Goal: Task Accomplishment & Management: Use online tool/utility

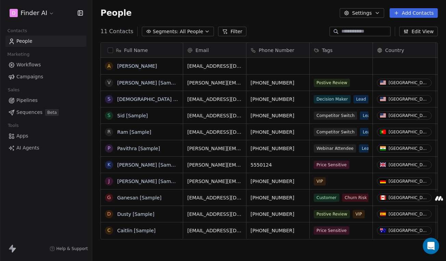
scroll to position [224, 349]
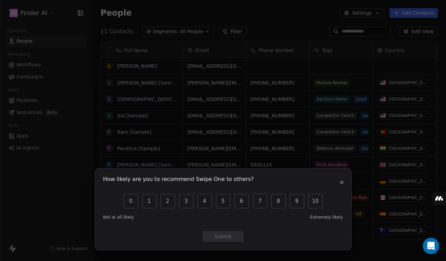
drag, startPoint x: 250, startPoint y: 15, endPoint x: 248, endPoint y: 2, distance: 12.6
click at [250, 14] on div "How likely are you to recommend Swipe One to others? 0 1 2 3 4 5 6 7 8 9 10 Not…" at bounding box center [223, 130] width 446 height 261
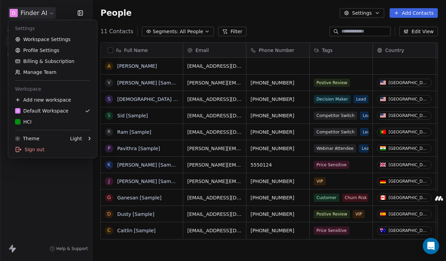
click at [49, 13] on html "D Finder AI Contacts People Marketing Workflows Campaigns Sales Pipelines Seque…" at bounding box center [223, 130] width 446 height 261
click at [54, 122] on div "HCI" at bounding box center [52, 121] width 75 height 7
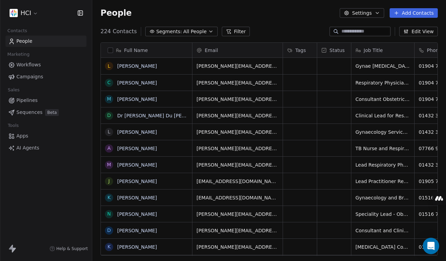
click at [66, 248] on span "Help & Support" at bounding box center [71, 248] width 31 height 5
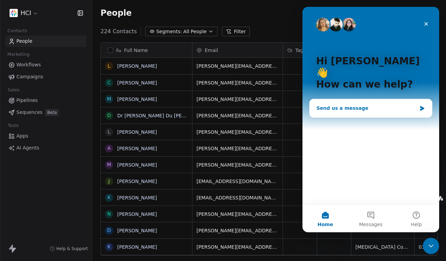
click at [360, 105] on div "Send us a message" at bounding box center [367, 108] width 100 height 7
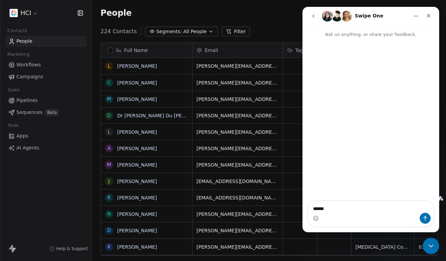
type textarea "******"
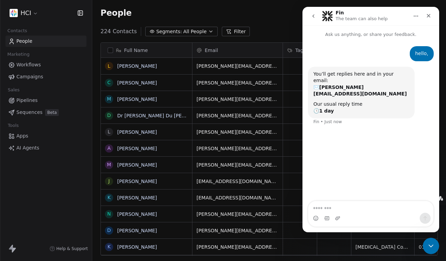
click at [65, 249] on span "Help & Support" at bounding box center [71, 248] width 31 height 5
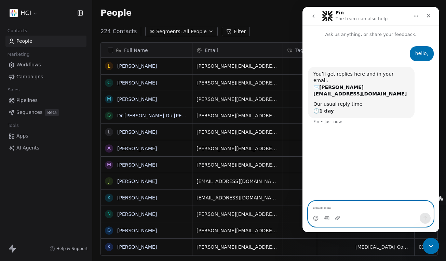
click at [357, 208] on textarea "Message…" at bounding box center [371, 207] width 125 height 12
type textarea "**********"
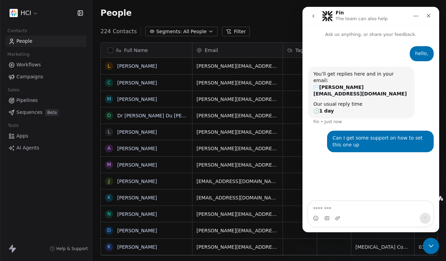
click at [32, 77] on span "Campaigns" at bounding box center [29, 76] width 27 height 7
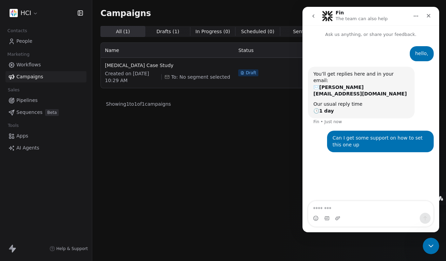
click at [34, 39] on link "People" at bounding box center [45, 41] width 81 height 11
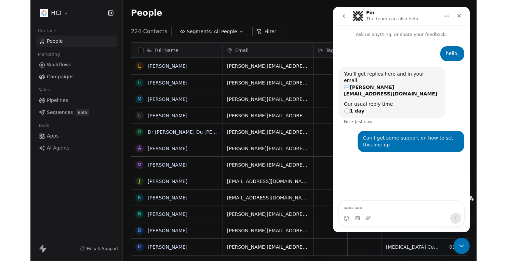
scroll to position [224, 385]
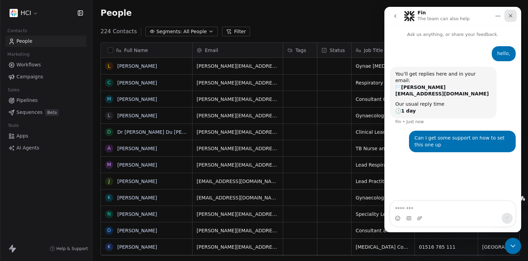
click at [446, 13] on icon "Close" at bounding box center [510, 15] width 5 height 5
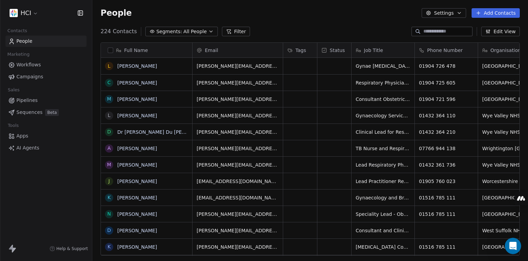
click at [446, 14] on button "Settings" at bounding box center [444, 13] width 44 height 10
click at [298, 24] on html "HCI Contacts People Marketing Workflows Campaigns Sales Pipelines Sequences Bet…" at bounding box center [264, 130] width 528 height 261
click at [36, 12] on html "HCI Contacts People Marketing Workflows Campaigns Sales Pipelines Sequences Bet…" at bounding box center [264, 130] width 528 height 261
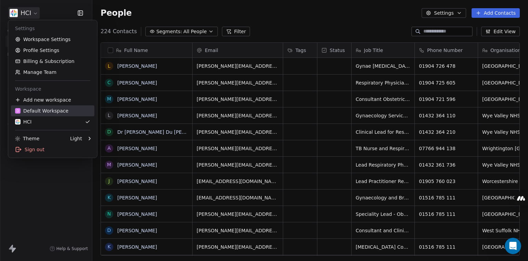
click at [50, 112] on div "D Default Workspace" at bounding box center [41, 110] width 53 height 7
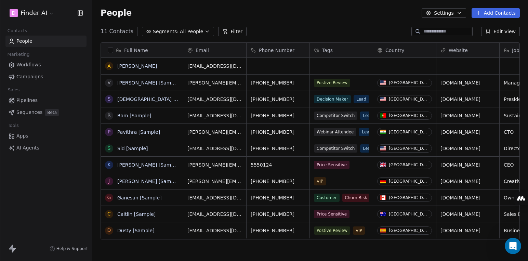
click at [36, 11] on html "D Finder AI Contacts People Marketing Workflows Campaigns Sales Pipelines Seque…" at bounding box center [264, 130] width 528 height 261
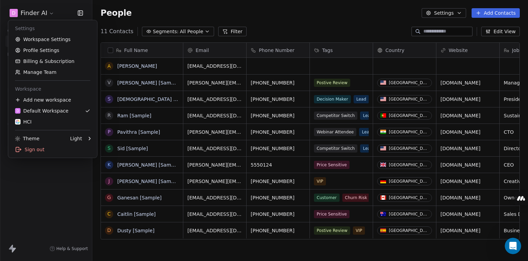
click at [147, 10] on html "D Finder AI Contacts People Marketing Workflows Campaigns Sales Pipelines Seque…" at bounding box center [264, 130] width 528 height 261
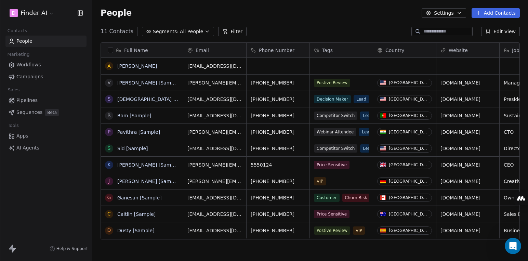
click at [29, 148] on span "AI Agents" at bounding box center [27, 147] width 23 height 7
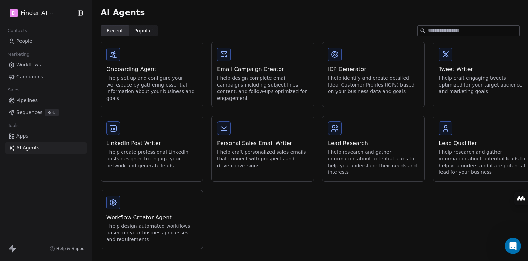
click at [131, 82] on div "I help set up and configure your workspace by gathering essential information a…" at bounding box center [151, 88] width 91 height 27
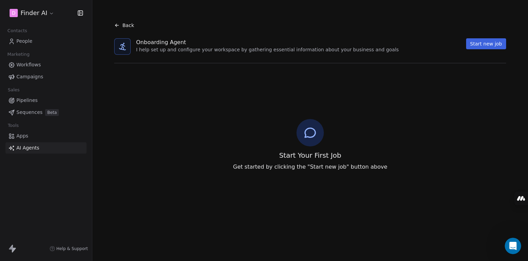
click at [446, 44] on button "Start new job" at bounding box center [486, 43] width 40 height 11
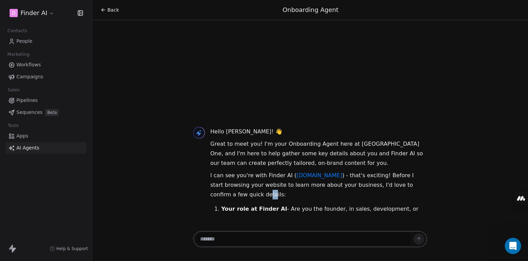
click at [231, 185] on p "I can see you're with Finder AI ( [DOMAIN_NAME] ) - that's exciting! Before I s…" at bounding box center [318, 185] width 217 height 29
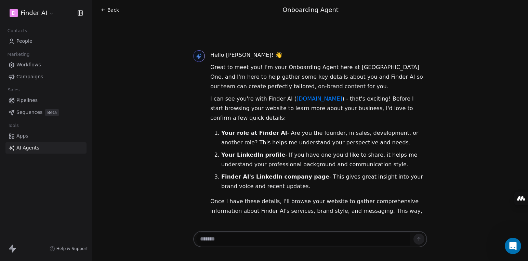
click at [193, 140] on div at bounding box center [199, 134] width 12 height 168
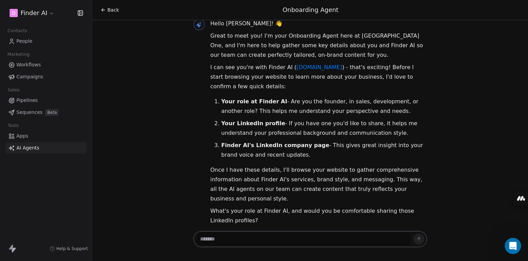
click at [249, 241] on textarea at bounding box center [303, 239] width 214 height 13
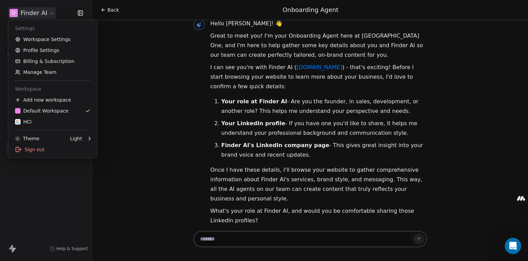
click at [52, 14] on html "D Finder AI Contacts People Marketing Workflows Campaigns Sales Pipelines Seque…" at bounding box center [264, 130] width 528 height 261
click at [50, 124] on div "HCI" at bounding box center [52, 121] width 75 height 7
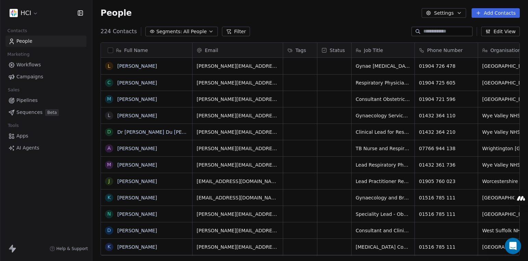
scroll to position [224, 431]
click at [32, 149] on span "AI Agents" at bounding box center [27, 147] width 23 height 7
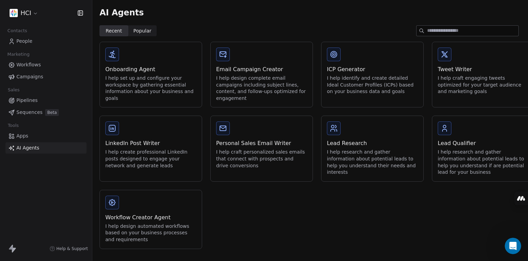
scroll to position [1, 0]
click at [128, 73] on div "Onboarding Agent I help set up and configure your workspace by gathering essent…" at bounding box center [151, 83] width 91 height 36
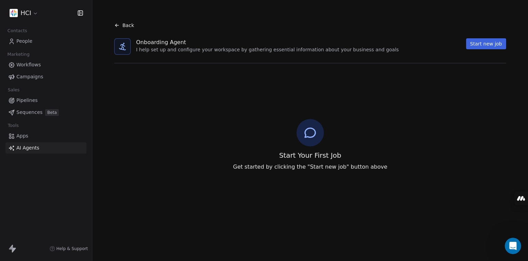
click at [446, 44] on button "Start new job" at bounding box center [486, 43] width 40 height 11
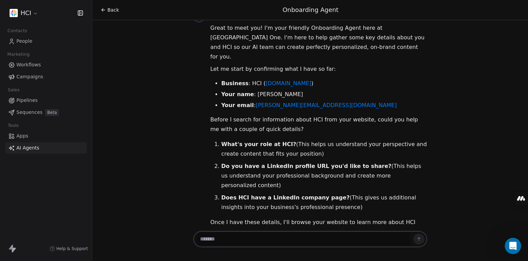
scroll to position [25, 0]
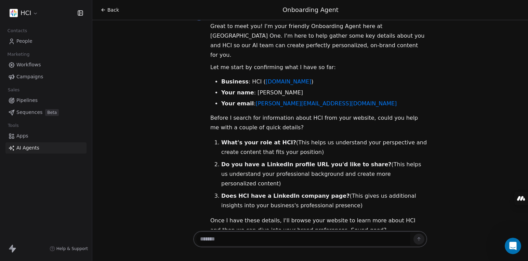
click at [258, 243] on textarea at bounding box center [303, 239] width 214 height 13
type textarea "**********"
click at [420, 241] on icon at bounding box center [418, 238] width 5 height 5
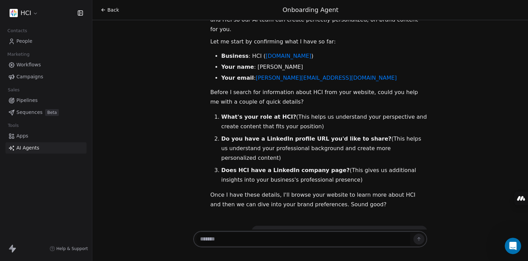
scroll to position [52, 0]
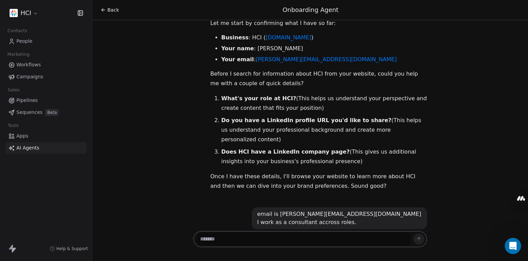
click at [246, 242] on textarea at bounding box center [303, 239] width 214 height 13
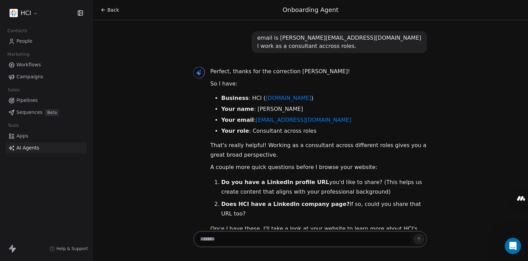
scroll to position [255, 0]
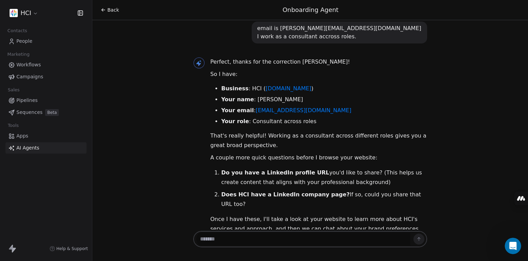
paste textarea "**********"
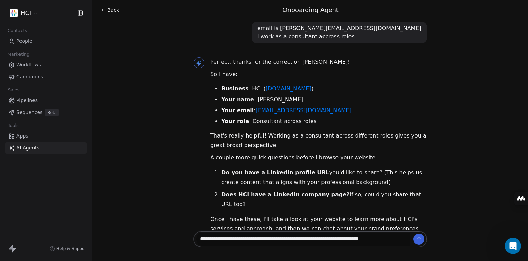
paste textarea "**********"
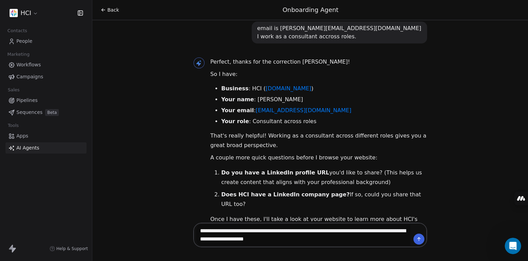
type textarea "**********"
click at [416, 240] on icon at bounding box center [418, 238] width 5 height 5
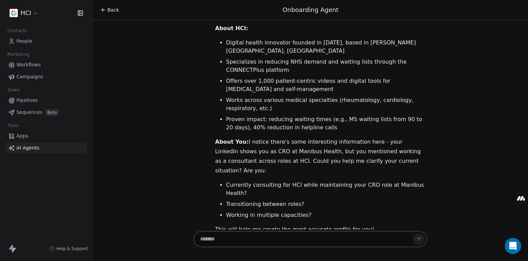
scroll to position [724, 0]
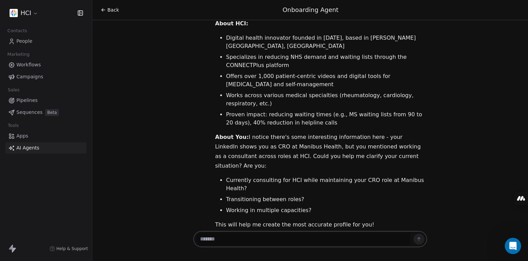
click at [235, 239] on textarea at bounding box center [303, 239] width 214 height 13
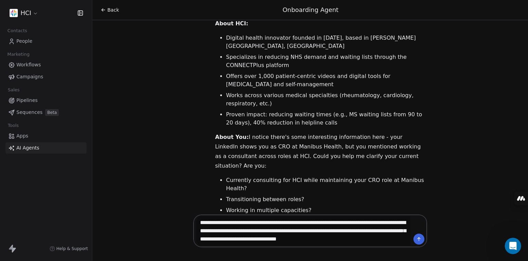
type textarea "**********"
click at [422, 239] on button at bounding box center [419, 239] width 11 height 11
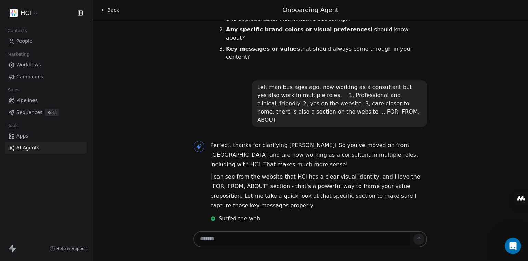
scroll to position [1138, 0]
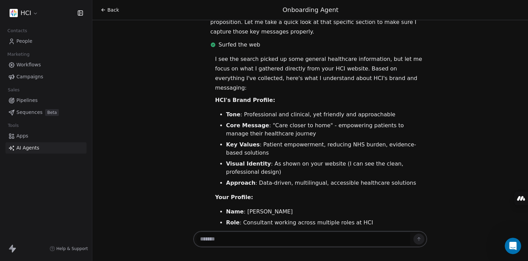
click at [276, 239] on textarea at bounding box center [303, 239] width 214 height 13
type textarea "*"
type textarea "**********"
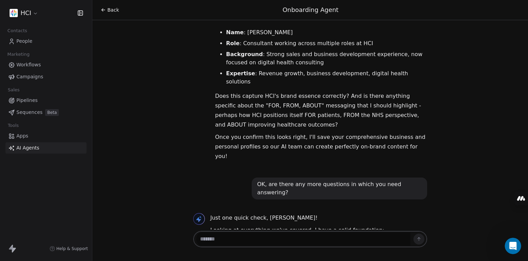
scroll to position [1327, 0]
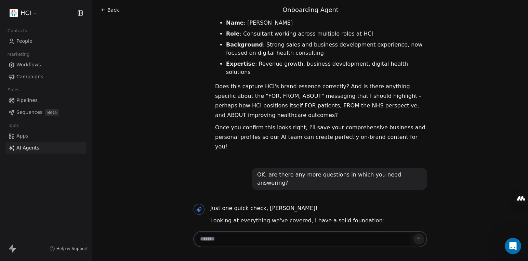
paste textarea "**********"
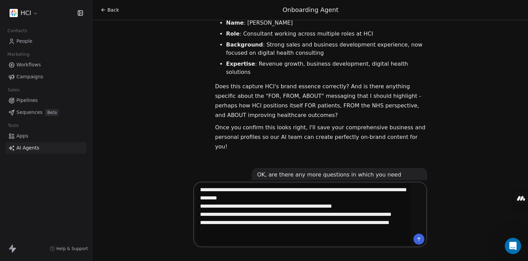
type textarea "**********"
click at [419, 238] on icon at bounding box center [419, 238] width 0 height 3
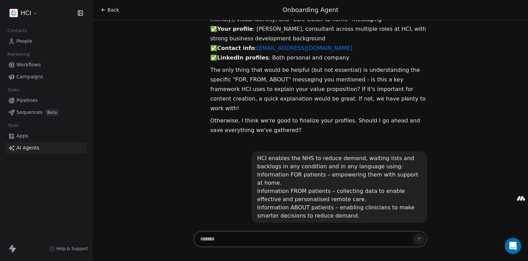
scroll to position [1552, 0]
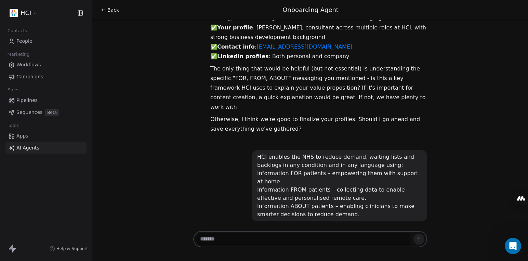
click at [264, 243] on textarea at bounding box center [303, 239] width 214 height 13
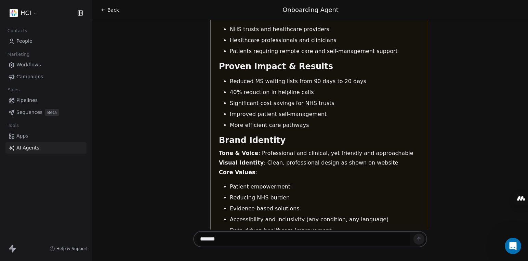
scroll to position [2349, 0]
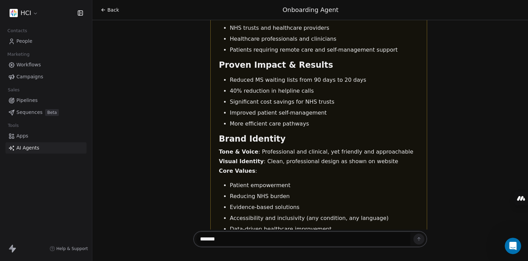
drag, startPoint x: 245, startPoint y: 237, endPoint x: 178, endPoint y: 238, distance: 66.7
click at [178, 238] on div "Back Onboarding Agent Hi [PERSON_NAME]! 👋 Great to meet you! I'm your friendly …" at bounding box center [310, 130] width 436 height 261
click at [267, 240] on textarea "*******" at bounding box center [303, 239] width 214 height 13
drag, startPoint x: 266, startPoint y: 240, endPoint x: 147, endPoint y: 232, distance: 119.6
click at [147, 232] on div "Back Onboarding Agent Hi [PERSON_NAME]! 👋 Great to meet you! I'm your friendly …" at bounding box center [310, 130] width 436 height 261
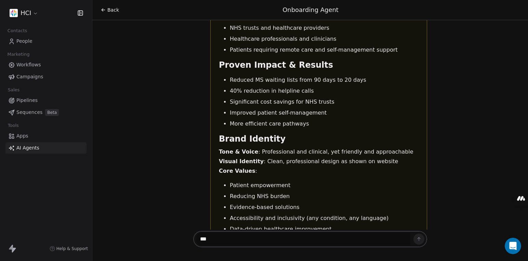
drag, startPoint x: 379, startPoint y: 238, endPoint x: 465, endPoint y: 229, distance: 85.8
click at [379, 238] on textarea "***" at bounding box center [303, 239] width 214 height 13
type textarea "***"
click at [370, 239] on textarea "***" at bounding box center [303, 239] width 214 height 13
drag, startPoint x: 223, startPoint y: 238, endPoint x: 104, endPoint y: 229, distance: 119.4
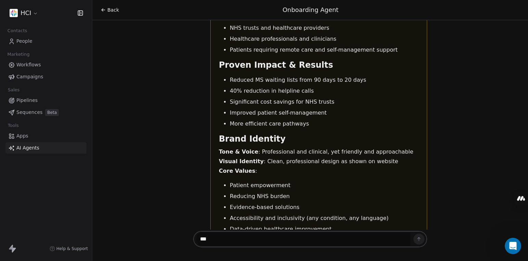
click at [107, 227] on div "Back Onboarding Agent Hi [PERSON_NAME]! 👋 Great to meet you! I'm your friendly …" at bounding box center [310, 130] width 436 height 261
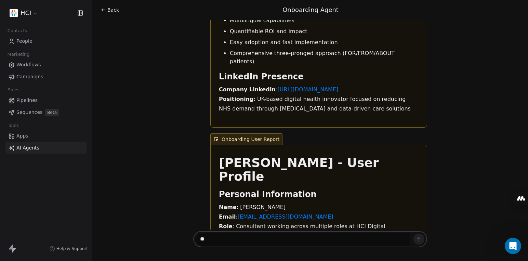
type textarea "***"
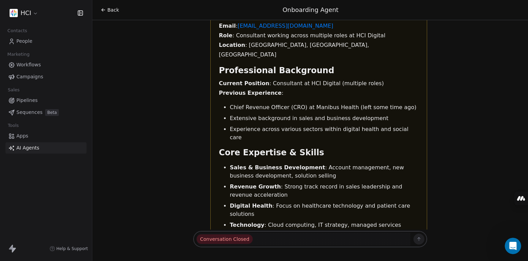
scroll to position [3094, 0]
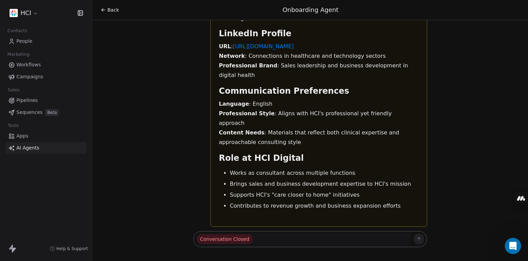
click at [271, 231] on div "Conversation Closed" at bounding box center [310, 241] width 239 height 23
click at [235, 240] on span "Conversation Closed" at bounding box center [225, 239] width 56 height 10
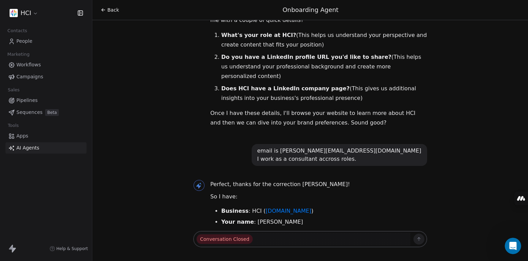
scroll to position [0, 0]
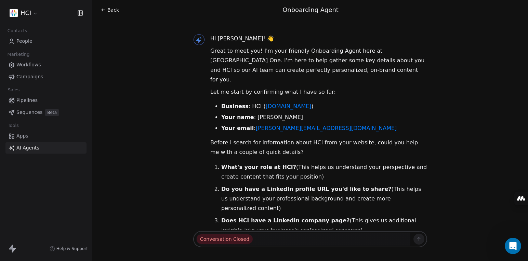
click at [113, 11] on span "Back" at bounding box center [113, 9] width 12 height 7
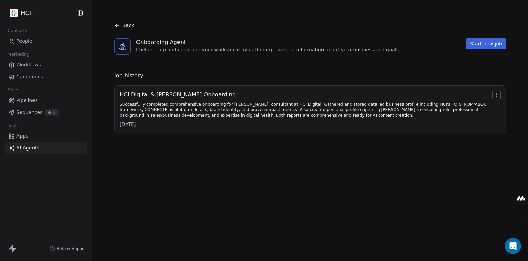
click at [122, 23] on div "Back" at bounding box center [124, 25] width 20 height 7
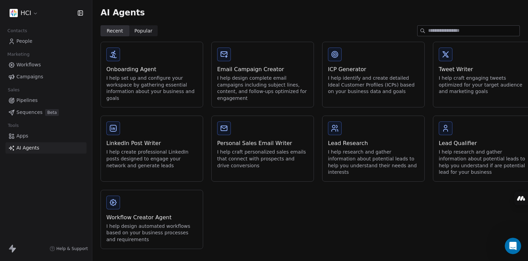
scroll to position [1, 0]
click at [10, 250] on icon at bounding box center [12, 249] width 8 height 8
click at [12, 249] on icon at bounding box center [11, 247] width 4 height 5
click at [73, 248] on span "Help & Support" at bounding box center [71, 248] width 31 height 5
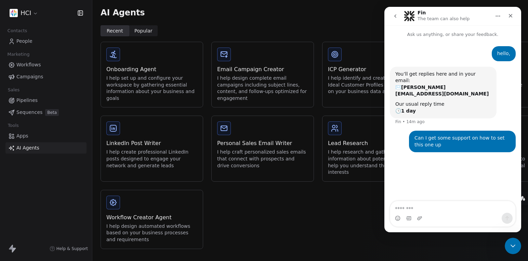
drag, startPoint x: 286, startPoint y: 224, endPoint x: 263, endPoint y: 205, distance: 30.1
click at [286, 223] on div "Onboarding Agent I help set up and configure your workspace by gathering essent…" at bounding box center [310, 145] width 419 height 207
click at [446, 15] on icon "Close" at bounding box center [511, 16] width 4 height 4
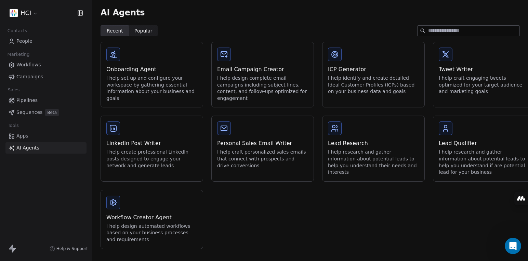
click at [34, 112] on span "Sequences" at bounding box center [29, 112] width 26 height 7
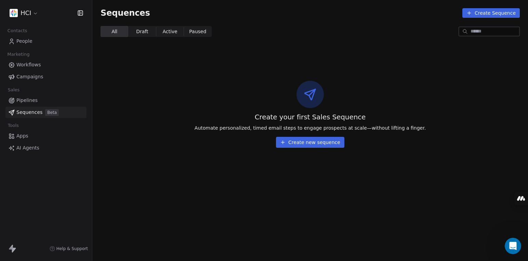
click at [23, 100] on span "Pipelines" at bounding box center [26, 100] width 21 height 7
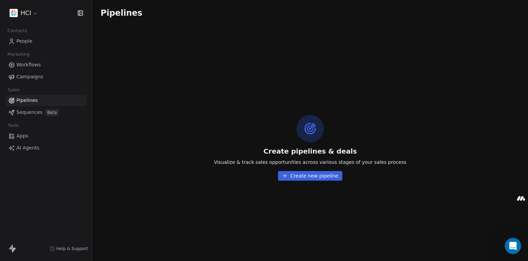
click at [29, 77] on span "Campaigns" at bounding box center [29, 76] width 27 height 7
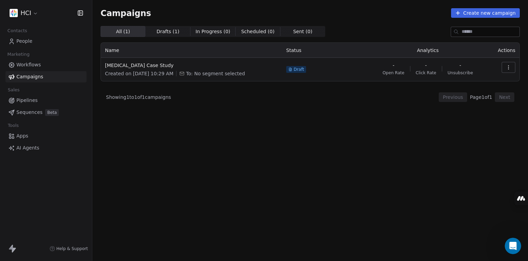
click at [34, 62] on span "Workflows" at bounding box center [28, 64] width 25 height 7
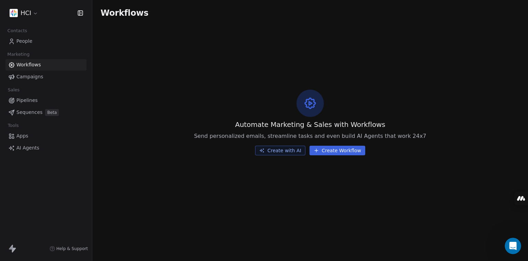
click at [30, 43] on span "People" at bounding box center [24, 41] width 16 height 7
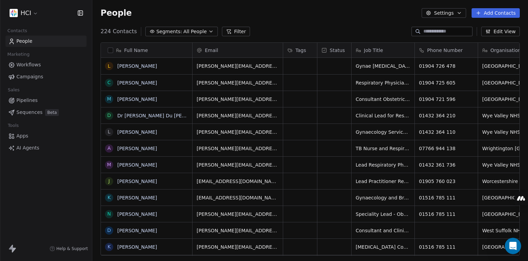
click at [398, 52] on div "Job Title" at bounding box center [382, 50] width 53 height 7
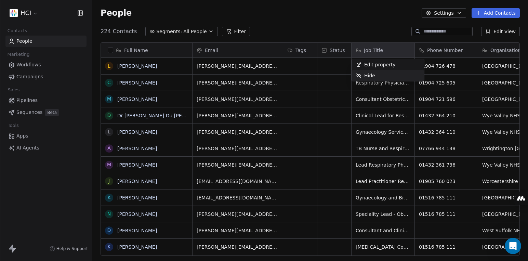
click at [349, 22] on html "HCI Contacts People Marketing Workflows Campaigns Sales Pipelines Sequences Bet…" at bounding box center [264, 130] width 528 height 261
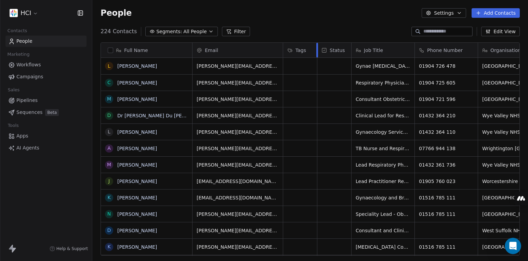
drag, startPoint x: 317, startPoint y: 48, endPoint x: 301, endPoint y: 50, distance: 16.6
click at [301, 50] on div "Tags" at bounding box center [300, 50] width 34 height 15
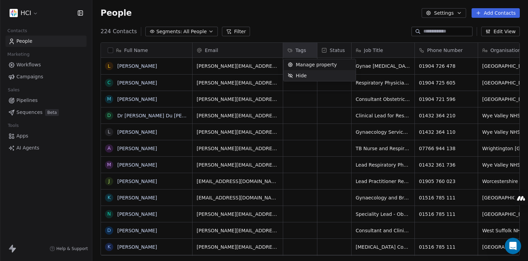
click at [294, 115] on html "HCI Contacts People Marketing Workflows Campaigns Sales Pipelines Sequences Bet…" at bounding box center [264, 130] width 528 height 261
click at [292, 70] on div "grid" at bounding box center [300, 66] width 34 height 16
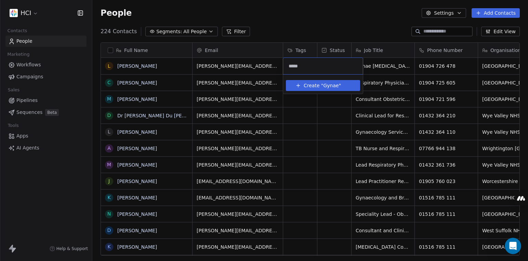
type input "*****"
click at [339, 87] on span """ at bounding box center [340, 85] width 2 height 7
click at [326, 13] on html "HCI Contacts People Marketing Workflows Campaigns Sales Pipelines Sequences Bet…" at bounding box center [264, 130] width 528 height 261
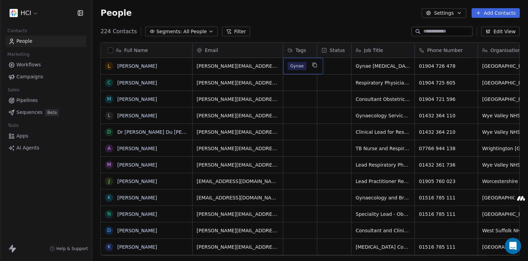
drag, startPoint x: 305, startPoint y: 65, endPoint x: 296, endPoint y: 63, distance: 9.1
click at [312, 63] on icon "grid" at bounding box center [314, 64] width 5 height 5
click at [293, 98] on div "grid" at bounding box center [300, 99] width 34 height 16
click at [309, 97] on icon "grid" at bounding box center [309, 98] width 3 height 3
click at [289, 98] on div "grid" at bounding box center [300, 99] width 34 height 16
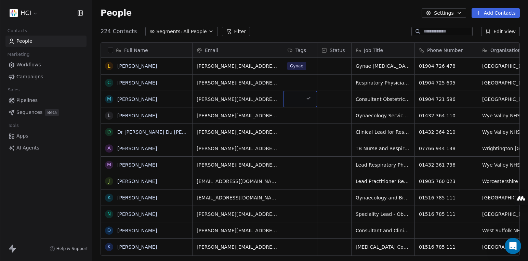
click at [290, 98] on div "grid" at bounding box center [300, 99] width 34 height 16
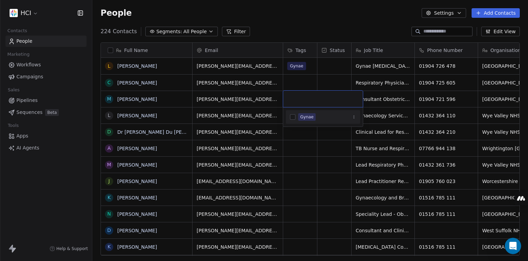
click at [290, 98] on input "text" at bounding box center [322, 99] width 71 height 8
click at [294, 117] on button "Suggestions" at bounding box center [292, 116] width 5 height 5
click at [295, 133] on html "HCI Contacts People Marketing Workflows Campaigns Sales Pipelines Sequences Bet…" at bounding box center [264, 130] width 528 height 261
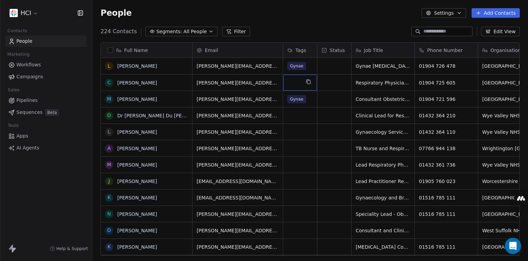
click at [296, 81] on div "grid" at bounding box center [300, 83] width 34 height 16
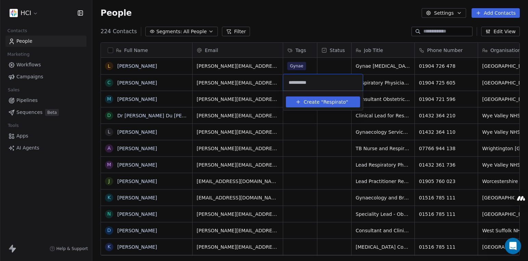
type input "**********"
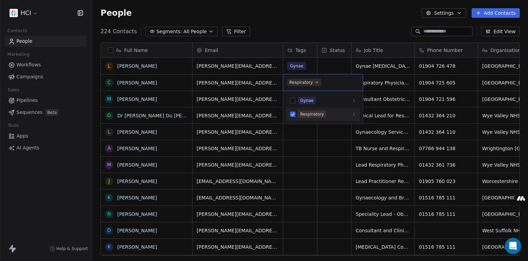
click at [307, 115] on div "Respiratory" at bounding box center [312, 114] width 24 height 6
click at [294, 114] on button "Suggestions" at bounding box center [292, 114] width 5 height 5
click at [290, 143] on html "HCI Contacts People Marketing Workflows Campaigns Sales Pipelines Sequences Bet…" at bounding box center [264, 130] width 528 height 261
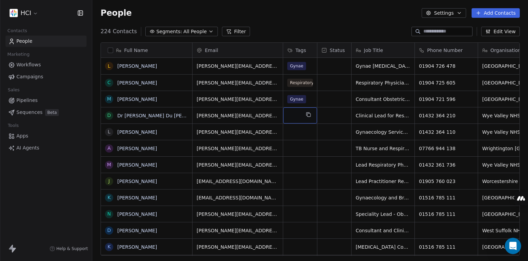
click at [290, 114] on div "grid" at bounding box center [300, 115] width 34 height 16
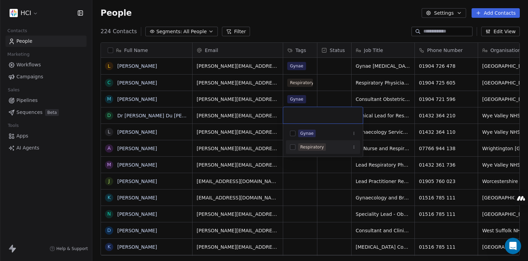
click at [305, 146] on div "Respiratory" at bounding box center [312, 147] width 24 height 6
click at [303, 180] on html "HCI Contacts People Marketing Workflows Campaigns Sales Pipelines Sequences Bet…" at bounding box center [264, 130] width 528 height 261
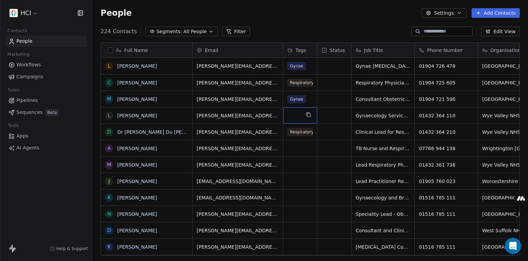
click at [294, 112] on div "grid" at bounding box center [300, 115] width 34 height 16
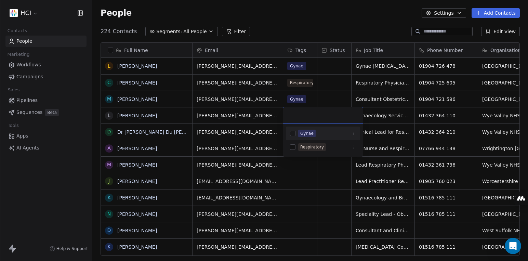
click at [292, 134] on button "Suggestions" at bounding box center [292, 133] width 5 height 5
click at [299, 187] on html "HCI Contacts People Marketing Workflows Campaigns Sales Pipelines Sequences Bet…" at bounding box center [264, 130] width 528 height 261
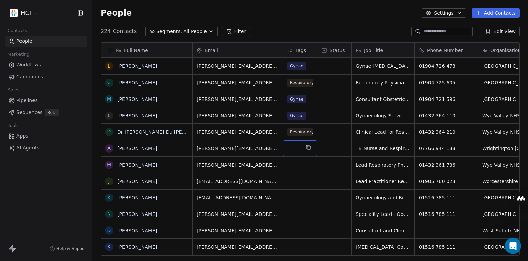
click at [296, 148] on div "grid" at bounding box center [300, 148] width 34 height 16
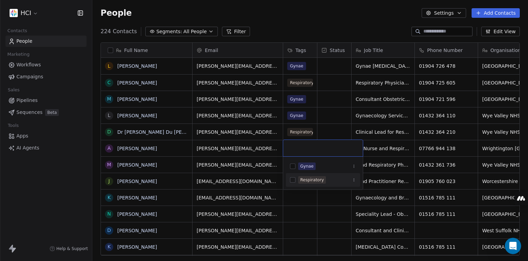
click at [298, 179] on span "Respiratory" at bounding box center [312, 180] width 28 height 8
click at [262, 177] on html "HCI Contacts People Marketing Workflows Campaigns Sales Pipelines Sequences Bet…" at bounding box center [264, 130] width 528 height 261
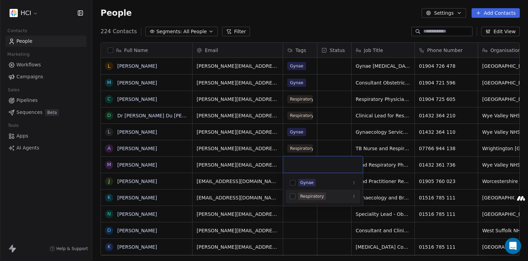
click at [300, 195] on span "Respiratory" at bounding box center [312, 197] width 28 height 8
click at [260, 171] on html "HCI Contacts People Marketing Workflows Campaigns Sales Pipelines Sequences Bet…" at bounding box center [264, 130] width 528 height 261
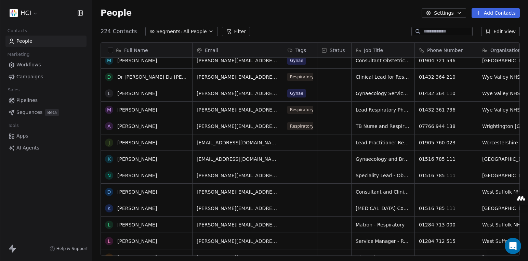
scroll to position [42, 0]
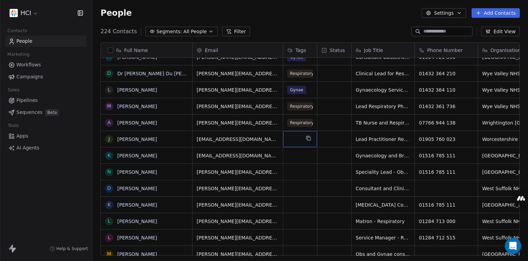
click at [297, 139] on div "grid" at bounding box center [300, 139] width 34 height 16
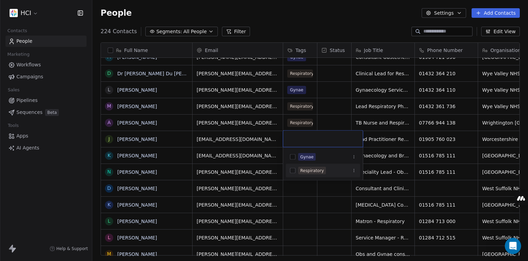
click at [304, 172] on div "Respiratory" at bounding box center [312, 171] width 24 height 6
click at [268, 158] on html "HCI Contacts People Marketing Workflows Campaigns Sales Pipelines Sequences Bet…" at bounding box center [264, 130] width 528 height 261
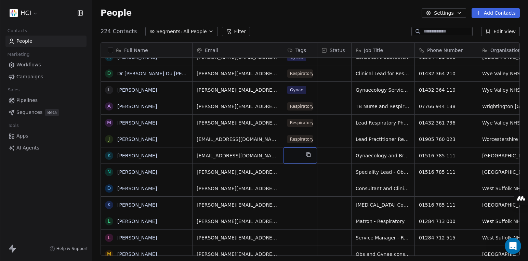
click at [303, 156] on div "grid" at bounding box center [300, 155] width 34 height 16
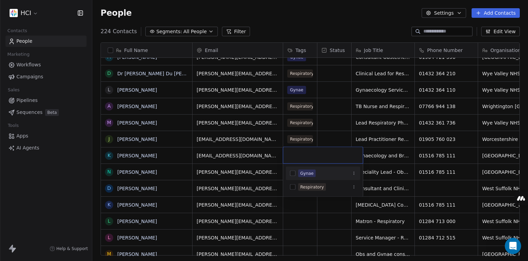
click at [302, 171] on div "Gynae" at bounding box center [306, 173] width 13 height 6
click at [276, 171] on html "HCI Contacts People Marketing Workflows Campaigns Sales Pipelines Sequences Bet…" at bounding box center [264, 130] width 528 height 261
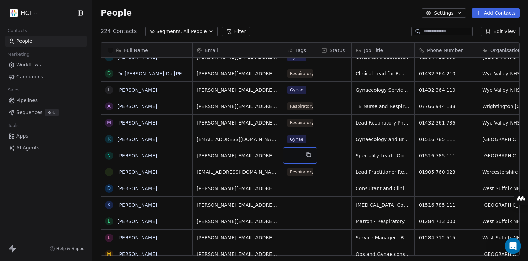
click at [294, 155] on div "grid" at bounding box center [300, 155] width 34 height 16
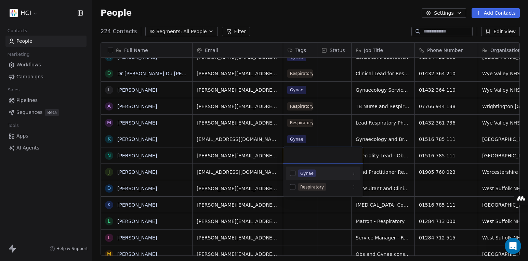
click at [305, 173] on div "Gynae" at bounding box center [306, 173] width 13 height 6
click at [265, 152] on html "HCI Contacts People Marketing Workflows Campaigns Sales Pipelines Sequences Bet…" at bounding box center [264, 130] width 528 height 261
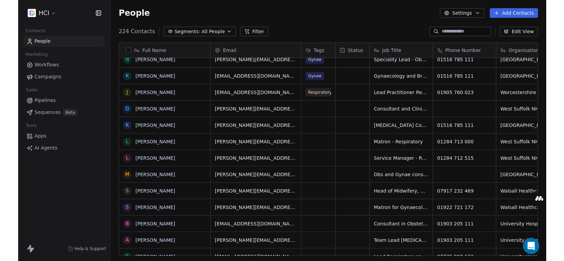
scroll to position [5, 5]
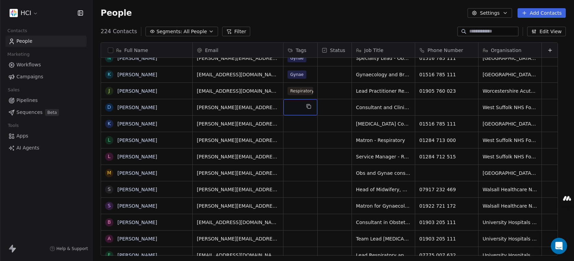
click at [300, 108] on div "grid" at bounding box center [300, 107] width 34 height 16
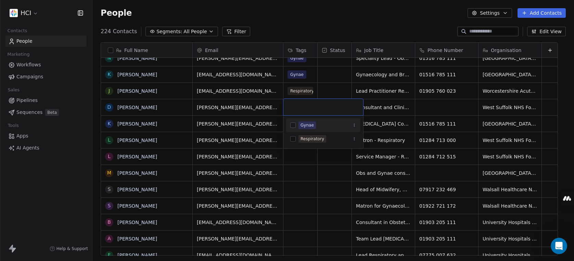
click at [299, 124] on span "Gynae" at bounding box center [306, 125] width 17 height 8
click at [275, 125] on html "HCI Contacts People Marketing Workflows Campaigns Sales Pipelines Sequences Bet…" at bounding box center [287, 130] width 574 height 261
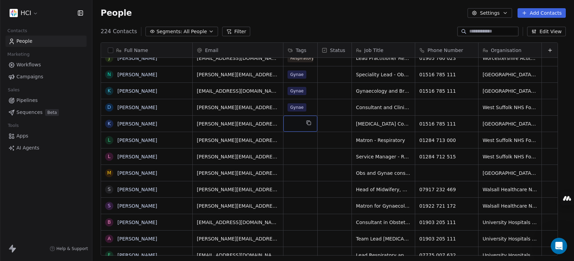
click at [291, 122] on div "grid" at bounding box center [300, 124] width 34 height 16
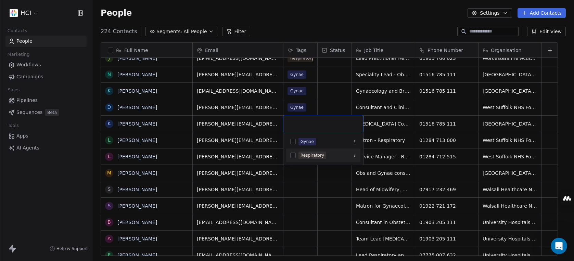
click at [311, 160] on div "Respiratory" at bounding box center [323, 155] width 74 height 11
click at [260, 138] on html "HCI Contacts People Marketing Workflows Campaigns Sales Pipelines Sequences Bet…" at bounding box center [287, 130] width 574 height 261
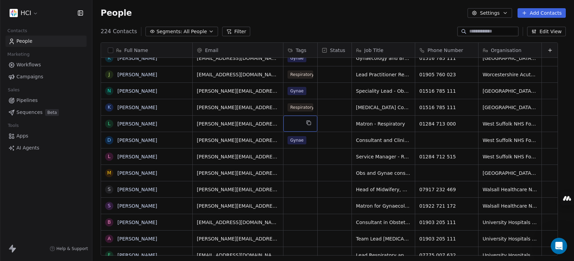
click at [294, 124] on div "grid" at bounding box center [300, 124] width 34 height 16
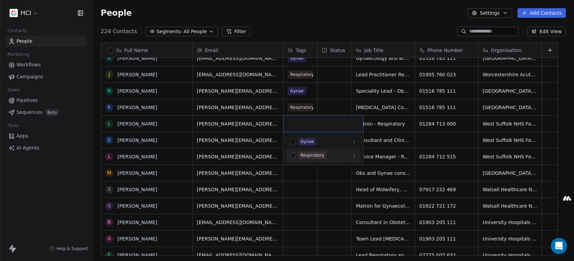
click at [304, 153] on div "Respiratory" at bounding box center [312, 155] width 24 height 6
click at [310, 200] on html "HCI Contacts People Marketing Workflows Campaigns Sales Pipelines Sequences Bet…" at bounding box center [287, 130] width 574 height 261
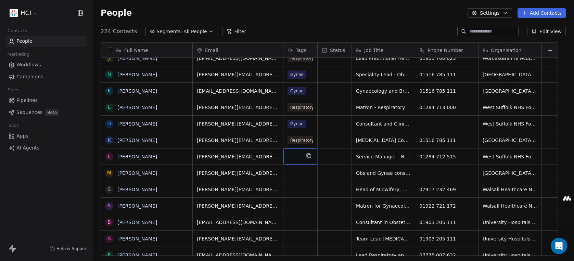
click at [297, 158] on div "grid" at bounding box center [300, 156] width 34 height 16
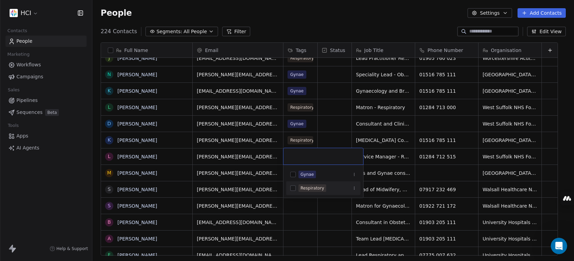
click at [303, 189] on div "Respiratory" at bounding box center [312, 188] width 24 height 6
click at [303, 216] on html "HCI Contacts People Marketing Workflows Campaigns Sales Pipelines Sequences Bet…" at bounding box center [287, 130] width 574 height 261
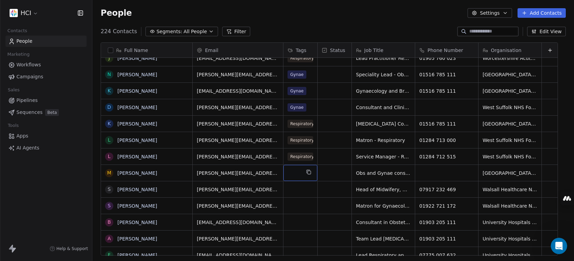
click at [295, 173] on div "grid" at bounding box center [300, 173] width 34 height 16
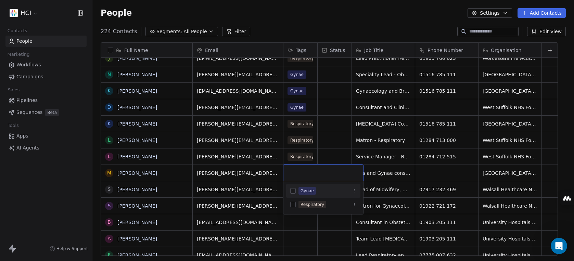
click at [306, 191] on div "Gynae" at bounding box center [306, 191] width 13 height 6
click at [305, 236] on html "HCI Contacts People Marketing Workflows Campaigns Sales Pipelines Sequences Bet…" at bounding box center [287, 130] width 574 height 261
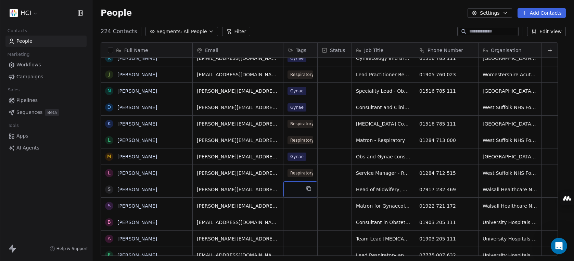
click at [295, 189] on div "grid" at bounding box center [300, 189] width 34 height 16
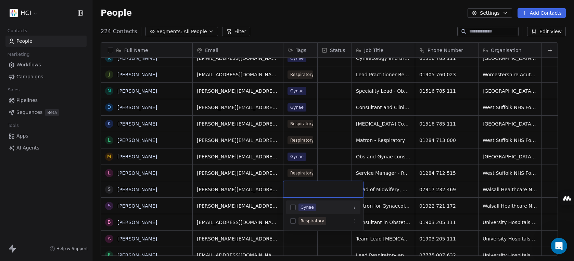
click at [303, 209] on div "Gynae" at bounding box center [306, 207] width 13 height 6
click at [255, 205] on html "HCI Contacts People Marketing Workflows Campaigns Sales Pipelines Sequences Bet…" at bounding box center [287, 130] width 574 height 261
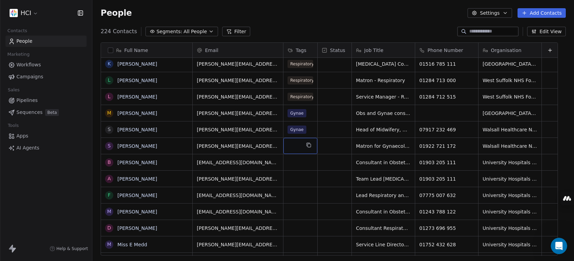
click at [302, 147] on div "grid" at bounding box center [300, 146] width 34 height 16
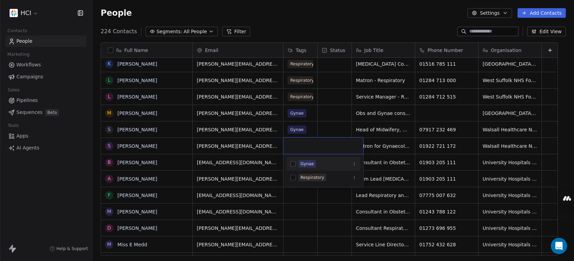
click at [302, 147] on input "text" at bounding box center [322, 146] width 71 height 8
click at [307, 161] on div "Gynae" at bounding box center [306, 164] width 13 height 6
click at [263, 175] on html "HCI Contacts People Marketing Workflows Campaigns Sales Pipelines Sequences Bet…" at bounding box center [287, 130] width 574 height 261
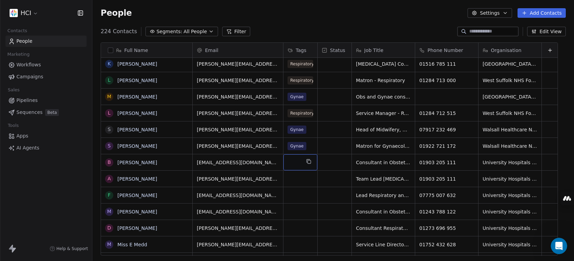
click at [298, 160] on div "grid" at bounding box center [300, 162] width 34 height 16
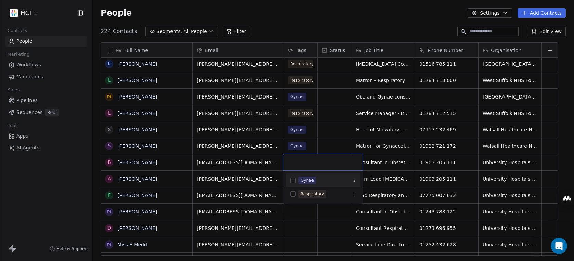
click at [303, 182] on div "Gynae" at bounding box center [306, 180] width 13 height 6
click at [302, 223] on html "HCI Contacts People Marketing Workflows Campaigns Sales Pipelines Sequences Bet…" at bounding box center [287, 130] width 574 height 261
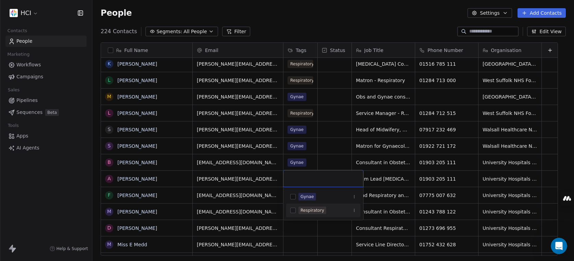
click at [314, 210] on div "Respiratory" at bounding box center [312, 210] width 24 height 6
click at [294, 232] on html "HCI Contacts People Marketing Workflows Campaigns Sales Pipelines Sequences Bet…" at bounding box center [287, 130] width 574 height 261
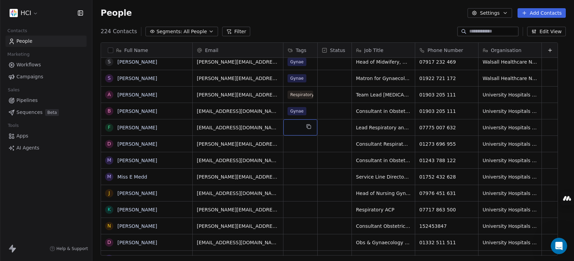
click at [294, 125] on div "grid" at bounding box center [300, 127] width 34 height 16
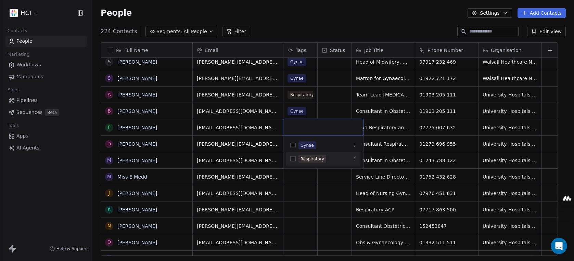
click at [301, 159] on div "Respiratory" at bounding box center [312, 159] width 24 height 6
click at [299, 198] on html "HCI Contacts People Marketing Workflows Campaigns Sales Pipelines Sequences Bet…" at bounding box center [287, 130] width 574 height 261
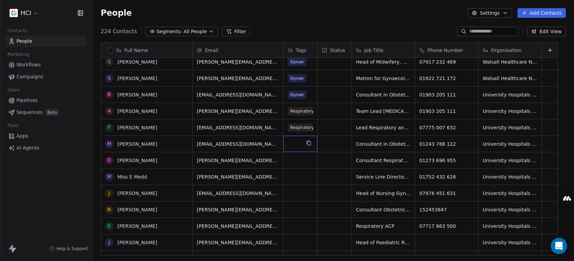
click at [297, 145] on div "grid" at bounding box center [300, 144] width 34 height 16
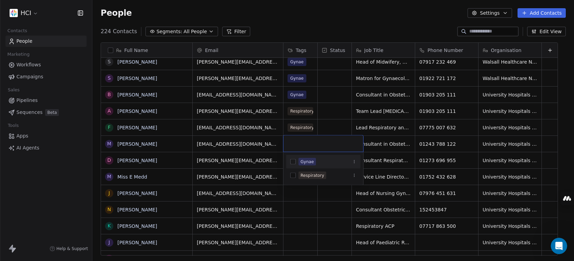
click at [305, 163] on div "Gynae" at bounding box center [306, 162] width 13 height 6
click at [298, 203] on html "HCI Contacts People Marketing Workflows Campaigns Sales Pipelines Sequences Bet…" at bounding box center [287, 130] width 574 height 261
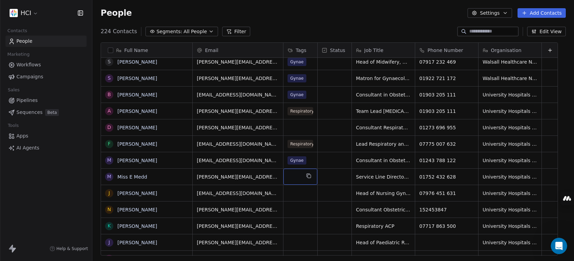
click at [299, 175] on div "grid" at bounding box center [300, 177] width 34 height 16
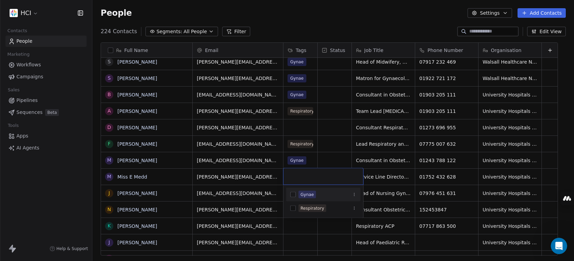
click at [304, 197] on div "Gynae" at bounding box center [306, 195] width 13 height 6
click at [301, 130] on html "HCI Contacts People Marketing Workflows Campaigns Sales Pipelines Sequences Bet…" at bounding box center [287, 130] width 574 height 261
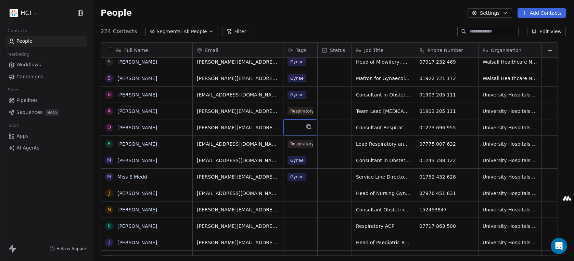
click at [295, 125] on div "grid" at bounding box center [300, 127] width 34 height 16
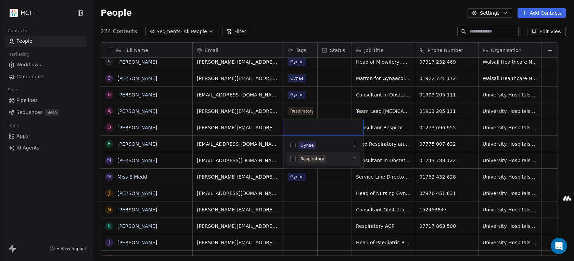
click at [307, 159] on div "Respiratory" at bounding box center [312, 159] width 24 height 6
click at [304, 199] on html "HCI Contacts People Marketing Workflows Campaigns Sales Pipelines Sequences Bet…" at bounding box center [287, 130] width 574 height 261
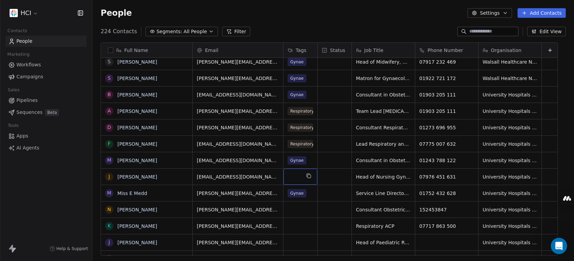
click at [291, 175] on div "grid" at bounding box center [300, 177] width 34 height 16
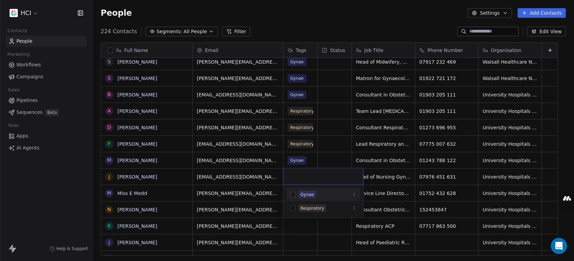
click at [306, 195] on div "Gynae" at bounding box center [306, 195] width 13 height 6
click at [257, 172] on html "HCI Contacts People Marketing Workflows Campaigns Sales Pipelines Sequences Bet…" at bounding box center [287, 130] width 574 height 261
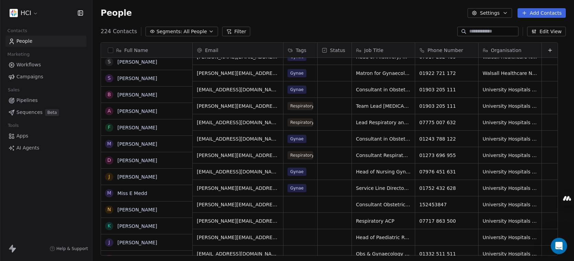
scroll to position [268, 0]
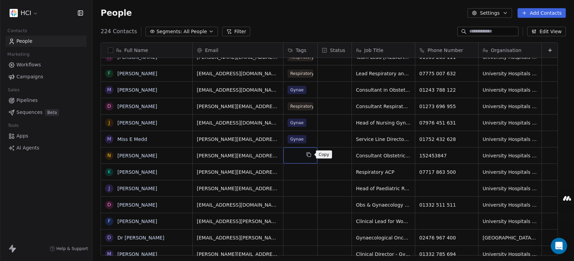
click at [307, 156] on icon "grid" at bounding box center [308, 154] width 5 height 5
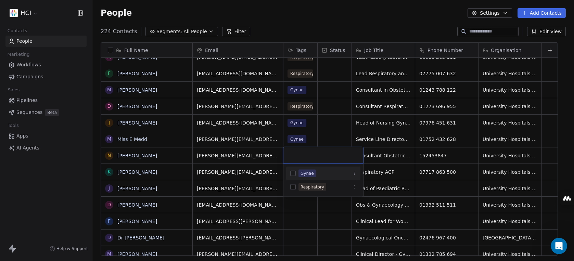
click at [302, 175] on div "Gynae" at bounding box center [306, 173] width 13 height 6
click at [270, 168] on html "HCI Contacts People Marketing Workflows Campaigns Sales Pipelines Sequences Bet…" at bounding box center [287, 130] width 574 height 261
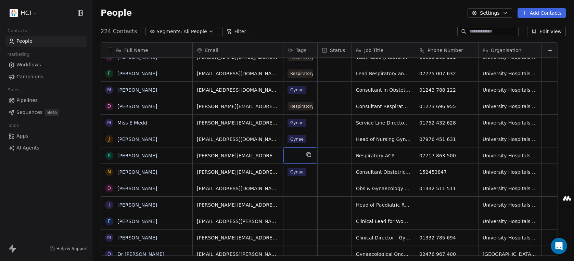
click at [297, 156] on div "grid" at bounding box center [300, 155] width 34 height 16
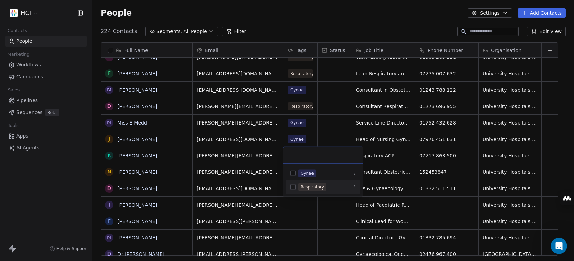
click at [310, 189] on div "Respiratory" at bounding box center [312, 187] width 24 height 6
click at [270, 170] on html "HCI Contacts People Marketing Workflows Campaigns Sales Pipelines Sequences Bet…" at bounding box center [287, 130] width 574 height 261
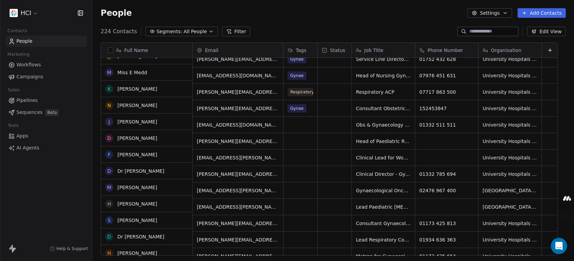
scroll to position [372, 0]
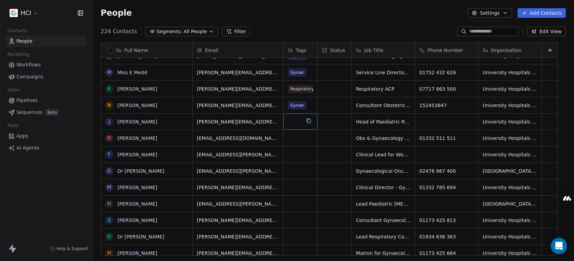
click at [302, 120] on div "grid" at bounding box center [300, 122] width 34 height 16
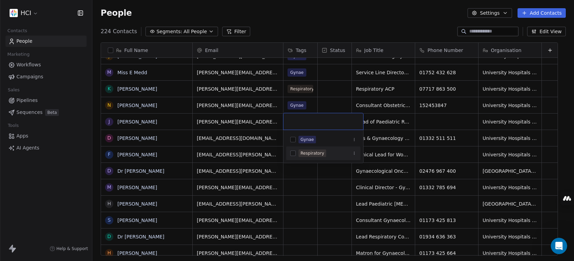
click at [306, 153] on div "Respiratory" at bounding box center [312, 153] width 24 height 6
click at [262, 155] on html "HCI Contacts People Marketing Workflows Campaigns Sales Pipelines Sequences Bet…" at bounding box center [287, 130] width 574 height 261
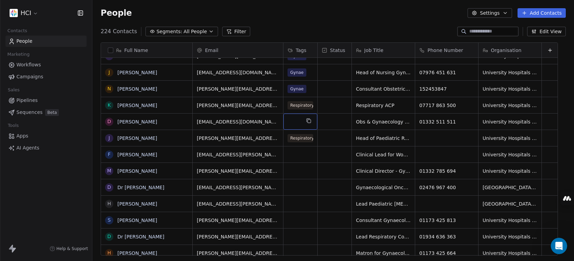
click at [301, 121] on div "grid" at bounding box center [300, 122] width 34 height 16
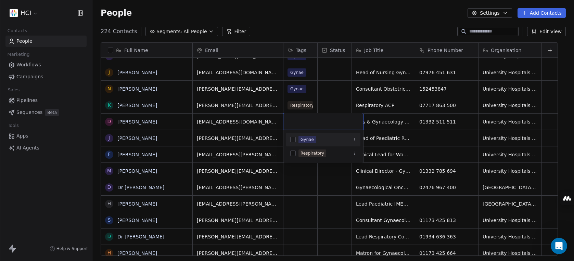
click at [310, 140] on div "Gynae" at bounding box center [306, 139] width 13 height 6
click at [300, 198] on html "HCI Contacts People Marketing Workflows Campaigns Sales Pipelines Sequences Bet…" at bounding box center [287, 130] width 574 height 261
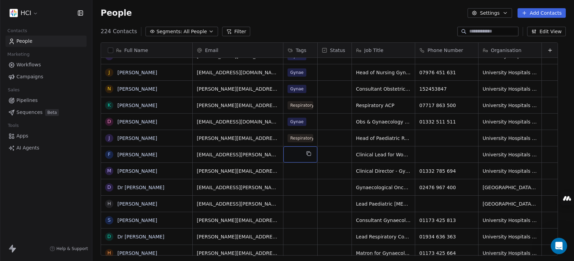
click at [295, 154] on div "grid" at bounding box center [300, 154] width 34 height 16
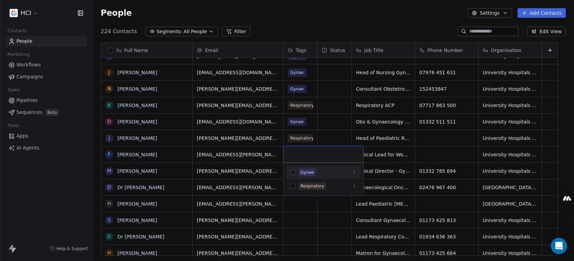
click at [307, 173] on div "Gynae" at bounding box center [306, 172] width 13 height 6
click at [253, 190] on html "HCI Contacts People Marketing Workflows Campaigns Sales Pipelines Sequences Bet…" at bounding box center [287, 130] width 574 height 261
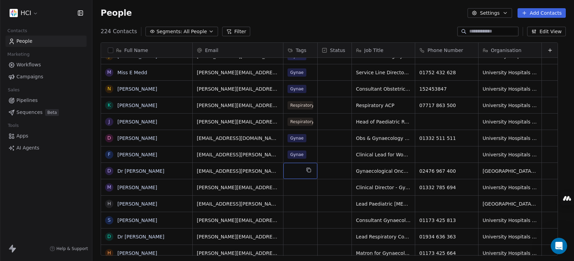
click at [304, 173] on div "grid" at bounding box center [300, 171] width 34 height 16
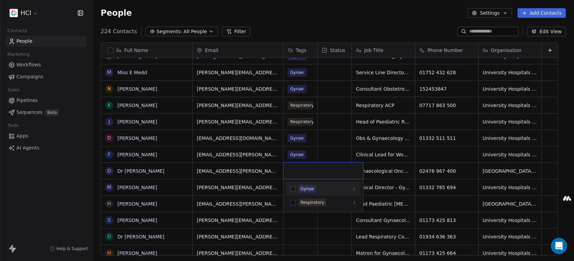
click at [305, 190] on div "Gynae" at bounding box center [306, 189] width 13 height 6
click at [296, 223] on html "HCI Contacts People Marketing Workflows Campaigns Sales Pipelines Sequences Bet…" at bounding box center [287, 130] width 574 height 261
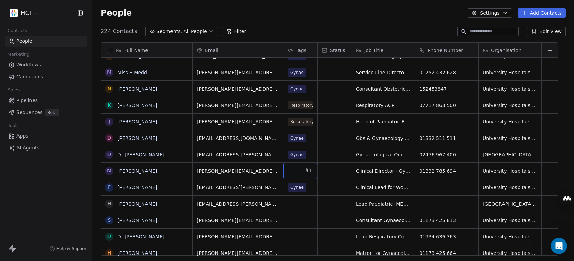
click at [302, 168] on div "grid" at bounding box center [300, 171] width 34 height 16
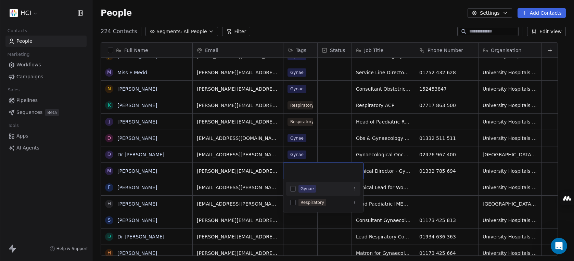
click at [307, 189] on div "Gynae" at bounding box center [306, 189] width 13 height 6
click at [250, 235] on html "HCI Contacts People Marketing Workflows Campaigns Sales Pipelines Sequences Bet…" at bounding box center [287, 130] width 574 height 261
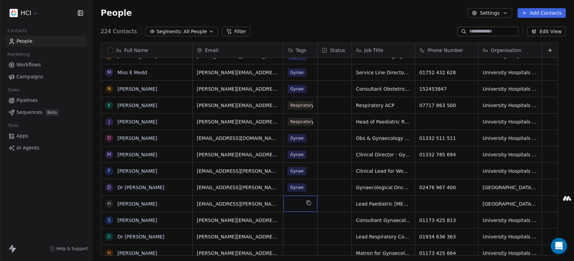
click at [294, 202] on div "grid" at bounding box center [300, 204] width 34 height 16
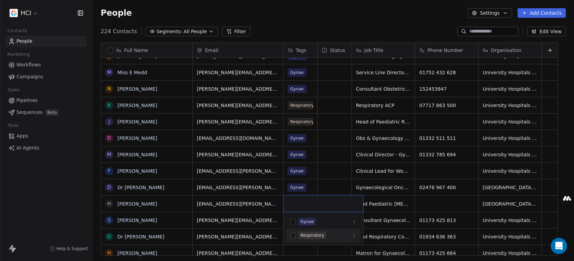
click at [310, 235] on div "Respiratory" at bounding box center [312, 235] width 24 height 6
click at [262, 195] on html "HCI Contacts People Marketing Workflows Campaigns Sales Pipelines Sequences Bet…" at bounding box center [287, 130] width 574 height 261
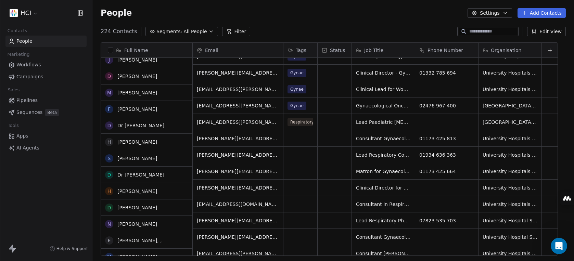
scroll to position [453, 0]
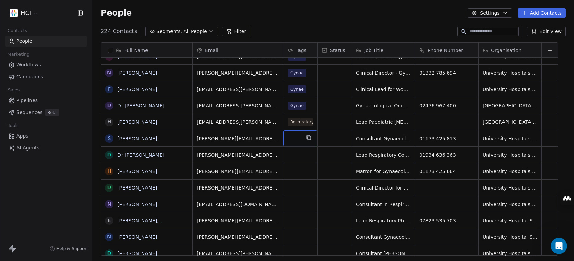
click at [298, 138] on div "grid" at bounding box center [300, 138] width 34 height 16
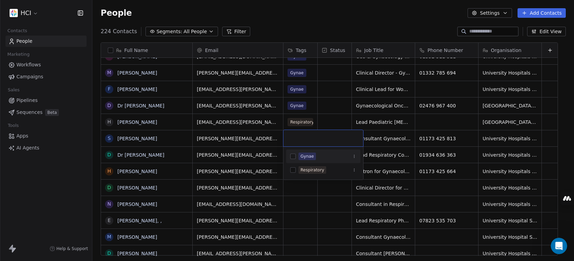
click at [303, 157] on div "Gynae" at bounding box center [306, 156] width 13 height 6
click at [302, 198] on html "HCI Contacts People Marketing Workflows Campaigns Sales Pipelines Sequences Bet…" at bounding box center [287, 130] width 574 height 261
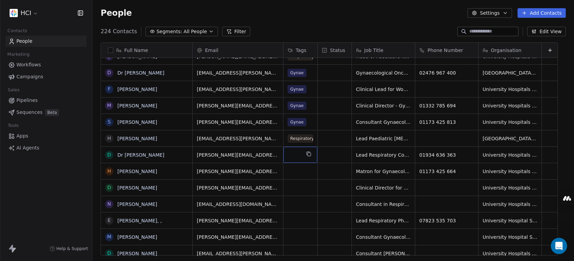
click at [302, 155] on div "grid" at bounding box center [300, 155] width 34 height 16
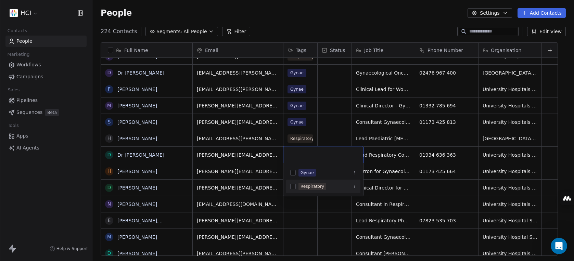
click at [304, 188] on div "Respiratory" at bounding box center [312, 186] width 24 height 6
click at [325, 220] on html "HCI Contacts People Marketing Workflows Campaigns Sales Pipelines Sequences Bet…" at bounding box center [287, 130] width 574 height 261
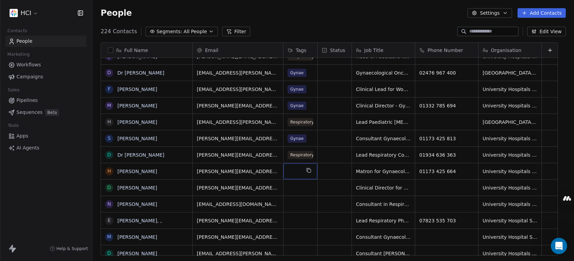
click at [300, 172] on div "grid" at bounding box center [300, 171] width 34 height 16
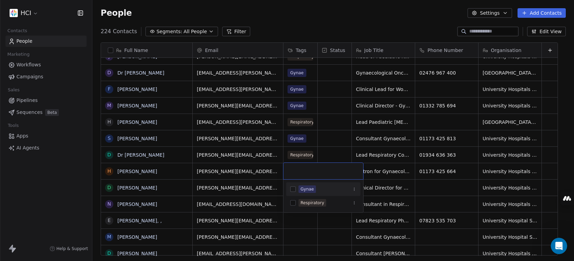
click at [304, 190] on div "Gynae" at bounding box center [306, 189] width 13 height 6
click at [260, 199] on html "HCI Contacts People Marketing Workflows Campaigns Sales Pipelines Sequences Bet…" at bounding box center [287, 130] width 574 height 261
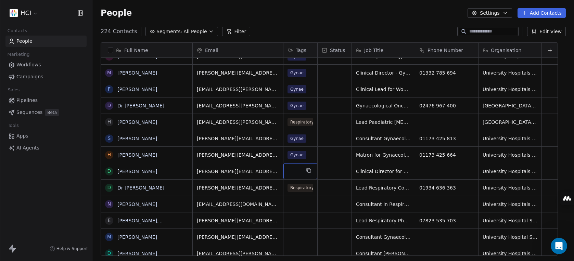
click at [294, 174] on div "grid" at bounding box center [300, 171] width 34 height 16
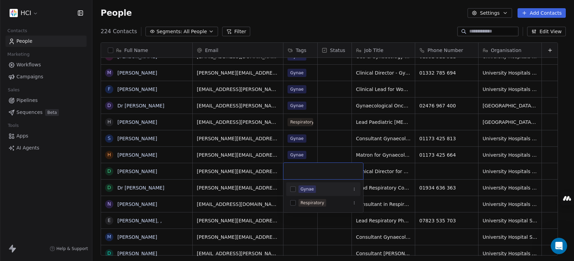
click at [301, 188] on div "Gynae" at bounding box center [306, 189] width 13 height 6
click at [268, 165] on html "HCI Contacts People Marketing Workflows Campaigns Sales Pipelines Sequences Bet…" at bounding box center [287, 130] width 574 height 261
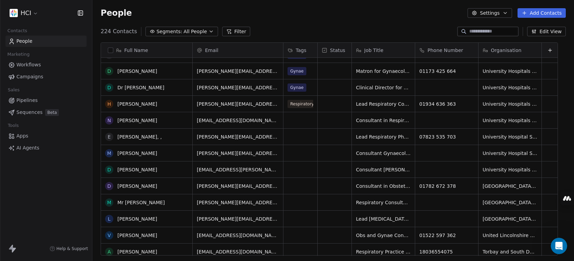
scroll to position [549, 0]
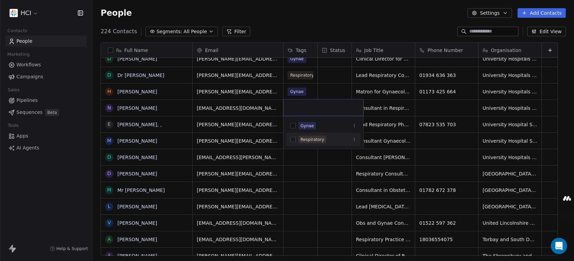
click at [310, 139] on div "Respiratory" at bounding box center [312, 139] width 24 height 6
click at [245, 132] on html "HCI Contacts People Marketing Workflows Campaigns Sales Pipelines Sequences Bet…" at bounding box center [287, 130] width 574 height 261
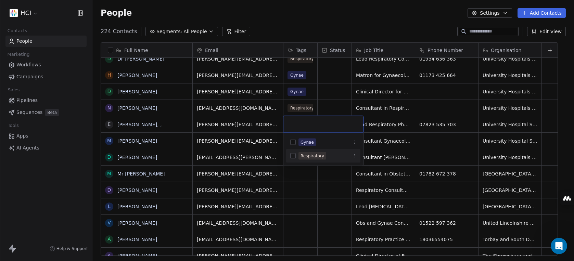
click at [313, 157] on div "Respiratory" at bounding box center [312, 156] width 24 height 6
click at [264, 170] on html "HCI Contacts People Marketing Workflows Campaigns Sales Pipelines Sequences Bet…" at bounding box center [287, 130] width 574 height 261
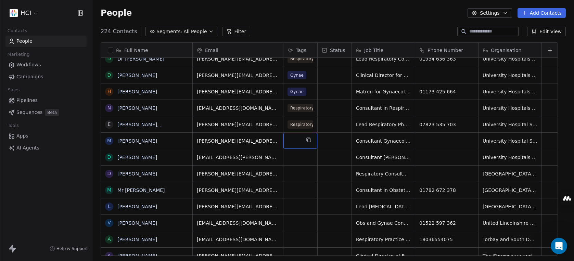
click at [302, 141] on div "grid" at bounding box center [300, 141] width 34 height 16
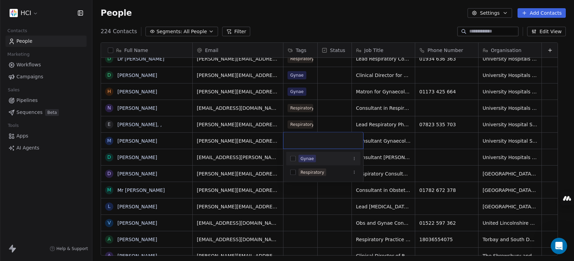
click at [302, 158] on div "Gynae" at bounding box center [306, 159] width 13 height 6
click at [245, 179] on html "HCI Contacts People Marketing Workflows Campaigns Sales Pipelines Sequences Bet…" at bounding box center [287, 130] width 574 height 261
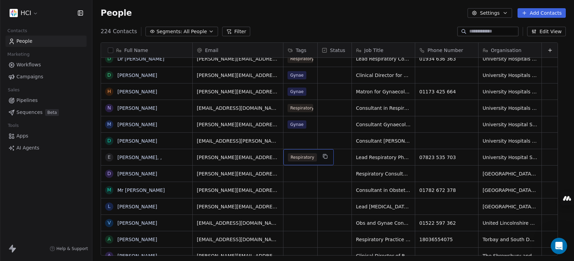
click at [302, 158] on span "Respiratory" at bounding box center [302, 157] width 29 height 8
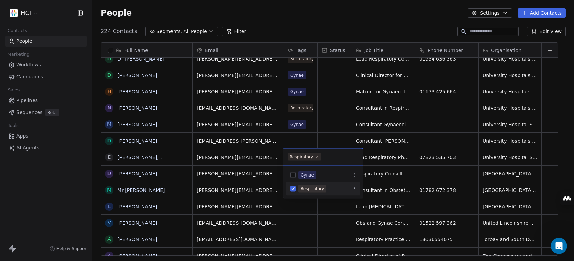
click at [296, 139] on html "HCI Contacts People Marketing Workflows Campaigns Sales Pipelines Sequences Bet…" at bounding box center [287, 130] width 574 height 261
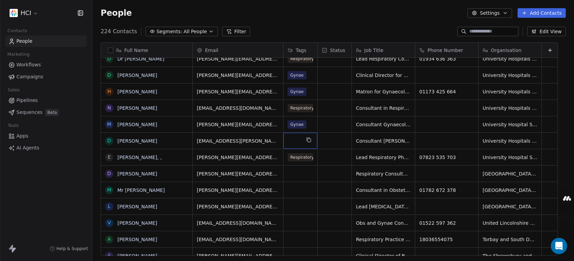
click at [300, 142] on div "grid" at bounding box center [300, 141] width 34 height 16
click at [300, 141] on div "grid" at bounding box center [300, 141] width 34 height 16
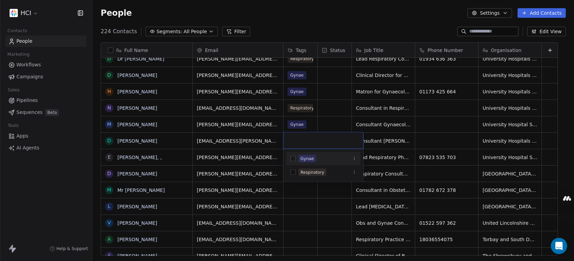
click at [295, 142] on input "text" at bounding box center [322, 141] width 71 height 8
click at [301, 158] on div "Gynae" at bounding box center [306, 159] width 13 height 6
click at [295, 213] on html "HCI Contacts People Marketing Workflows Campaigns Sales Pipelines Sequences Bet…" at bounding box center [287, 130] width 574 height 261
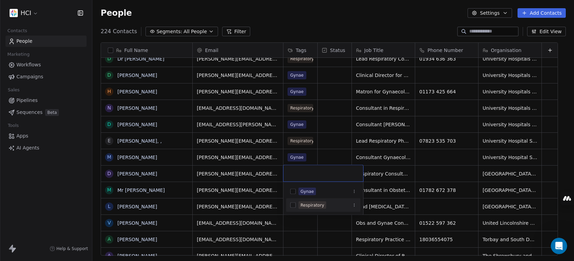
click at [302, 206] on div "Respiratory" at bounding box center [312, 205] width 24 height 6
click at [287, 230] on html "HCI Contacts People Marketing Workflows Campaigns Sales Pipelines Sequences Bet…" at bounding box center [287, 130] width 574 height 261
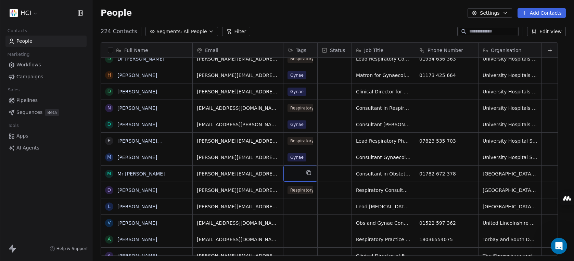
click at [298, 169] on div "grid" at bounding box center [300, 174] width 34 height 16
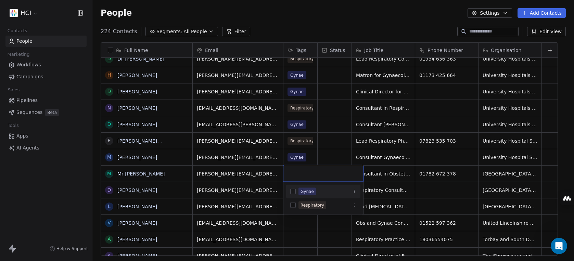
click at [307, 188] on div "Gynae" at bounding box center [306, 191] width 13 height 6
click at [260, 172] on html "HCI Contacts People Marketing Workflows Campaigns Sales Pipelines Sequences Bet…" at bounding box center [287, 130] width 574 height 261
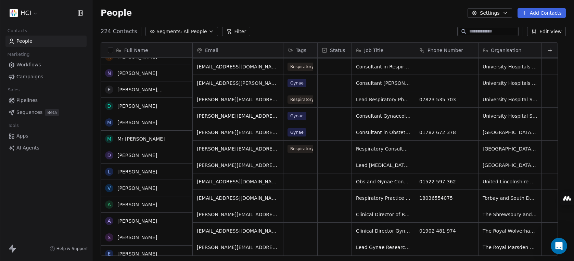
scroll to position [591, 0]
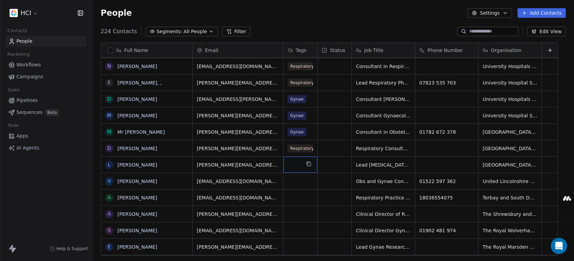
click at [301, 166] on div "grid" at bounding box center [300, 165] width 34 height 16
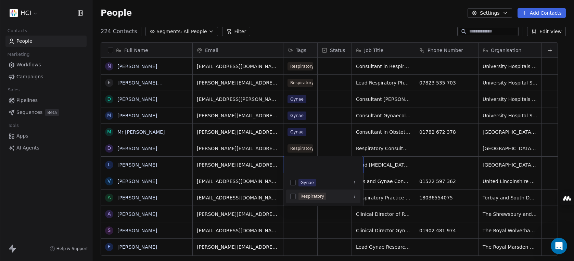
click at [305, 198] on div "Respiratory" at bounding box center [312, 196] width 24 height 6
click at [309, 220] on html "HCI Contacts People Marketing Workflows Campaigns Sales Pipelines Sequences Bet…" at bounding box center [287, 130] width 574 height 261
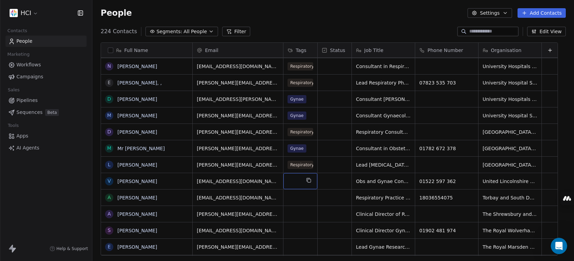
click at [295, 182] on div "grid" at bounding box center [300, 181] width 34 height 16
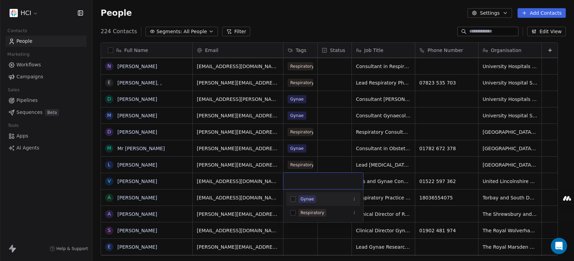
click at [302, 198] on div "Gynae" at bounding box center [306, 199] width 13 height 6
click at [268, 190] on html "HCI Contacts People Marketing Workflows Campaigns Sales Pipelines Sequences Bet…" at bounding box center [287, 130] width 574 height 261
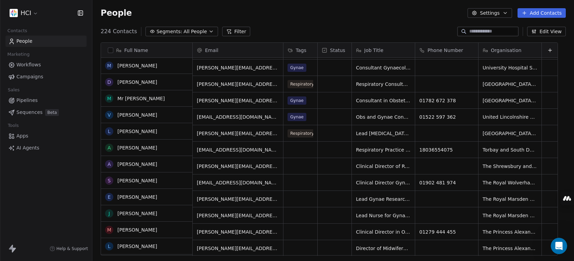
scroll to position [641, 0]
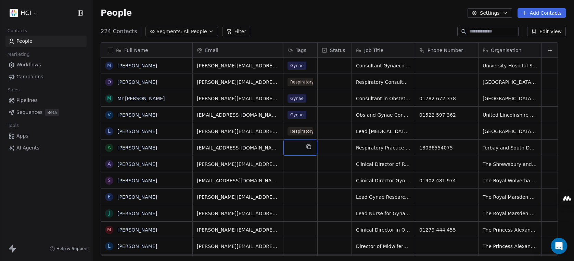
click at [295, 149] on div "grid" at bounding box center [300, 148] width 34 height 16
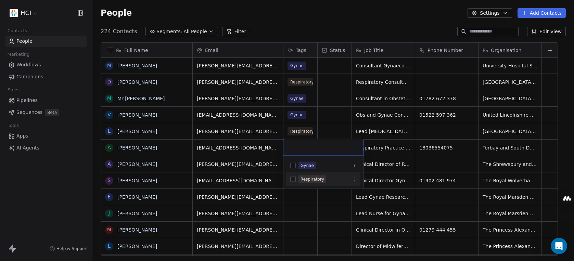
click at [308, 177] on div "Respiratory" at bounding box center [312, 179] width 24 height 6
click at [296, 194] on html "HCI Contacts People Marketing Workflows Campaigns Sales Pipelines Sequences Bet…" at bounding box center [287, 130] width 574 height 261
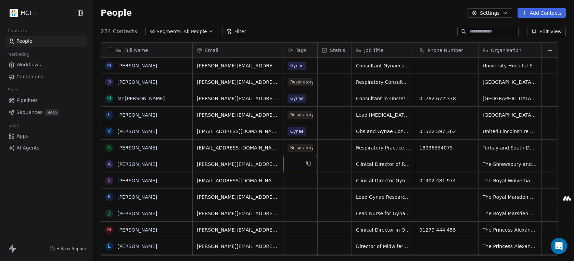
click at [298, 165] on div "grid" at bounding box center [300, 164] width 34 height 16
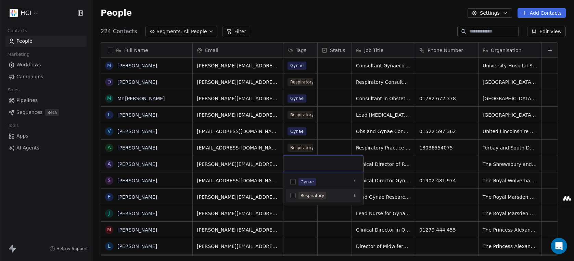
click at [305, 198] on span "Respiratory" at bounding box center [312, 196] width 28 height 8
click at [299, 219] on html "HCI Contacts People Marketing Workflows Campaigns Sales Pipelines Sequences Bet…" at bounding box center [287, 130] width 574 height 261
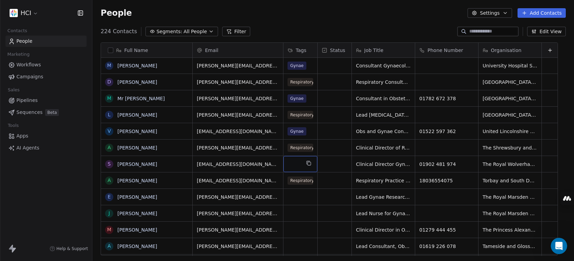
click at [301, 164] on div "grid" at bounding box center [300, 164] width 34 height 16
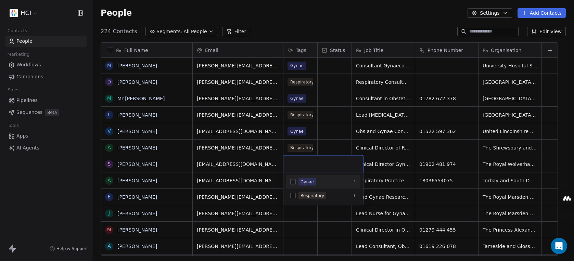
click at [308, 184] on div "Gynae" at bounding box center [306, 182] width 13 height 6
click at [275, 166] on html "HCI Contacts People Marketing Workflows Campaigns Sales Pipelines Sequences Bet…" at bounding box center [287, 130] width 574 height 261
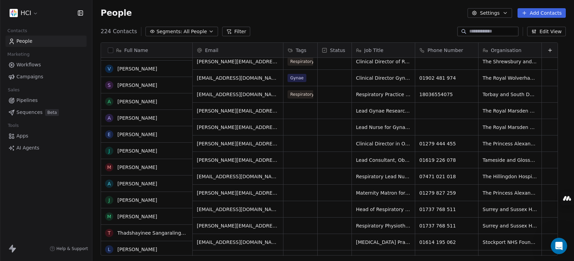
scroll to position [730, 0]
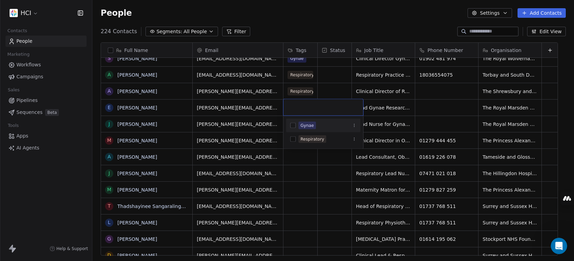
click at [304, 123] on div "Gynae" at bounding box center [306, 125] width 13 height 6
click at [321, 193] on html "HCI Contacts People Marketing Workflows Campaigns Sales Pipelines Sequences Bet…" at bounding box center [287, 130] width 574 height 261
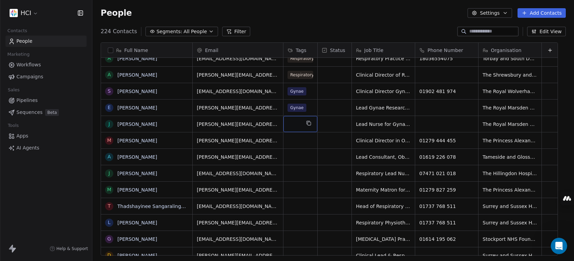
click at [299, 125] on div "grid" at bounding box center [300, 124] width 34 height 16
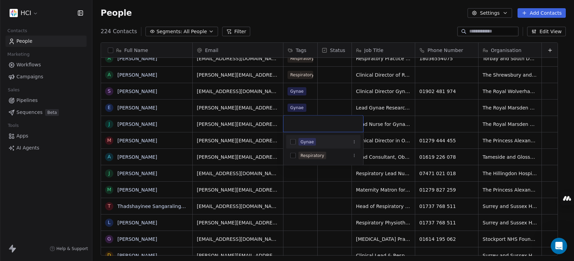
click at [307, 140] on div "Gynae" at bounding box center [306, 142] width 13 height 6
click at [304, 184] on html "HCI Contacts People Marketing Workflows Campaigns Sales Pipelines Sequences Bet…" at bounding box center [287, 130] width 574 height 261
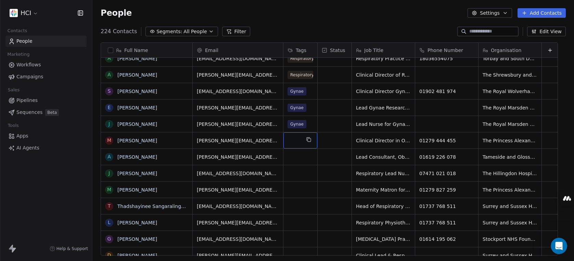
click at [296, 140] on div "grid" at bounding box center [300, 140] width 34 height 16
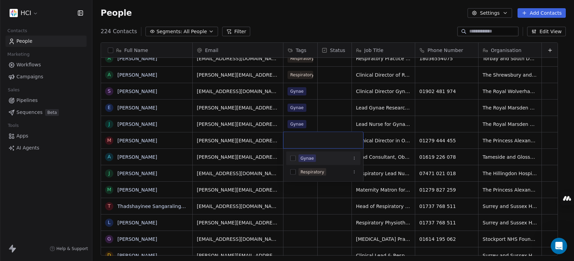
click at [312, 154] on div "Gynae" at bounding box center [323, 158] width 74 height 11
click at [270, 141] on html "HCI Contacts People Marketing Workflows Campaigns Sales Pipelines Sequences Bet…" at bounding box center [287, 130] width 574 height 261
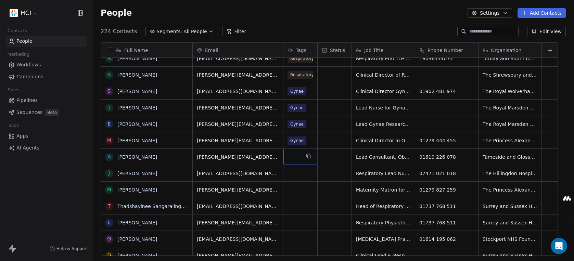
click at [295, 156] on div "grid" at bounding box center [300, 157] width 34 height 16
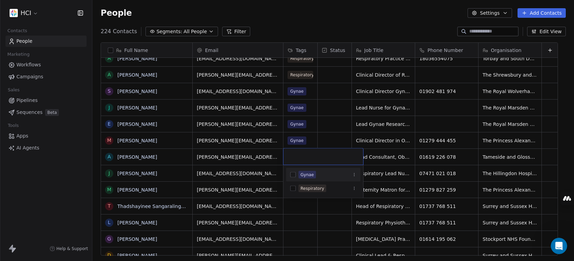
click at [303, 175] on div "Gynae" at bounding box center [306, 175] width 13 height 6
click at [323, 224] on html "HCI Contacts People Marketing Workflows Campaigns Sales Pipelines Sequences Bet…" at bounding box center [287, 130] width 574 height 261
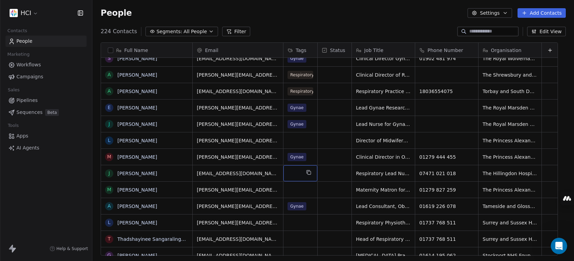
click at [294, 174] on div "grid" at bounding box center [300, 173] width 34 height 16
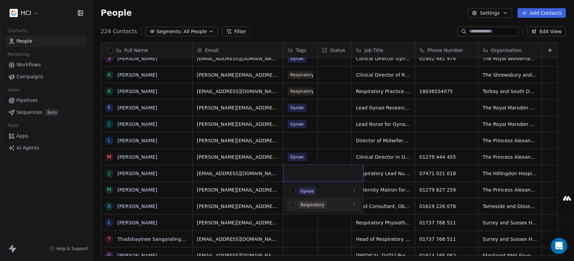
click at [311, 208] on div "Respiratory" at bounding box center [312, 205] width 24 height 6
click at [299, 143] on html "HCI Contacts People Marketing Workflows Campaigns Sales Pipelines Sequences Bet…" at bounding box center [287, 130] width 574 height 261
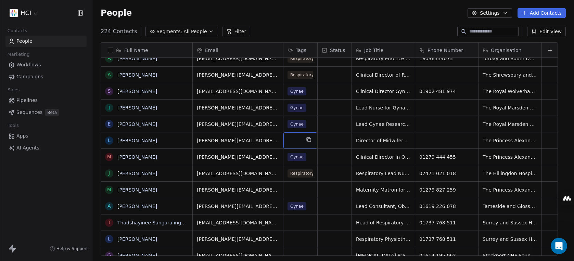
click at [298, 141] on div "grid" at bounding box center [300, 140] width 34 height 16
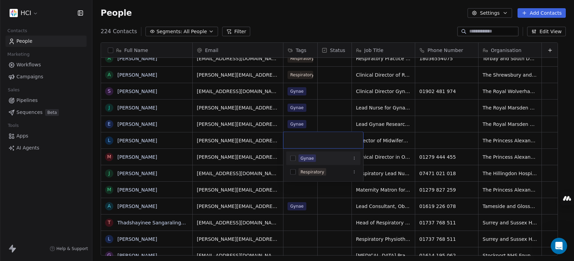
click at [309, 156] on div "Gynae" at bounding box center [306, 158] width 13 height 6
click at [286, 207] on html "HCI Contacts People Marketing Workflows Campaigns Sales Pipelines Sequences Bet…" at bounding box center [287, 130] width 574 height 261
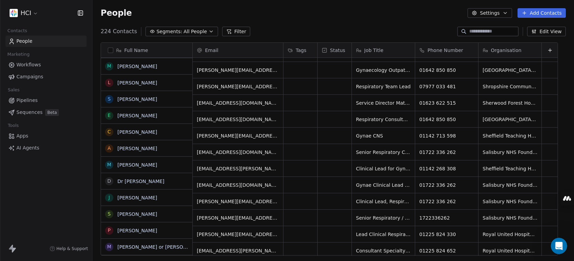
scroll to position [1252, 0]
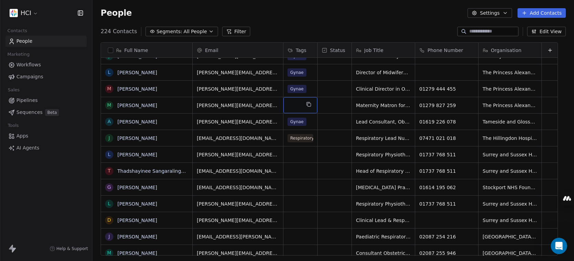
click at [300, 105] on div "grid" at bounding box center [300, 105] width 34 height 16
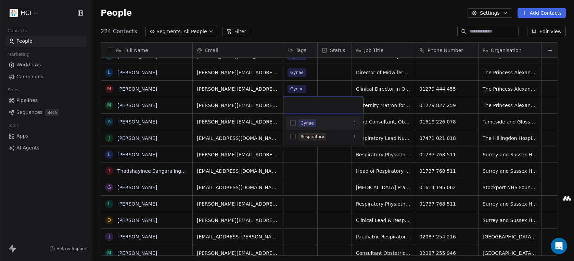
click at [304, 122] on div "Gynae" at bounding box center [306, 123] width 13 height 6
click at [308, 186] on html "HCI Contacts People Marketing Workflows Campaigns Sales Pipelines Sequences Bet…" at bounding box center [287, 130] width 574 height 261
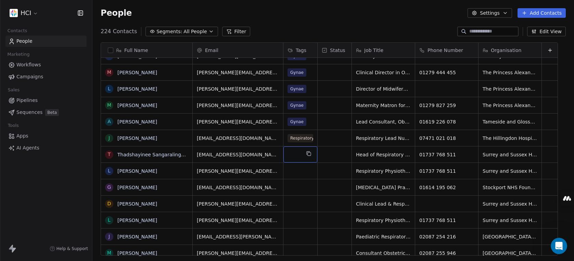
click at [297, 157] on div "grid" at bounding box center [300, 154] width 34 height 16
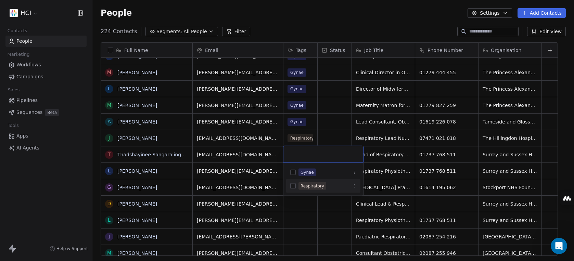
click at [311, 188] on div "Respiratory" at bounding box center [312, 186] width 24 height 6
click at [343, 212] on html "HCI Contacts People Marketing Workflows Campaigns Sales Pipelines Sequences Bet…" at bounding box center [287, 130] width 574 height 261
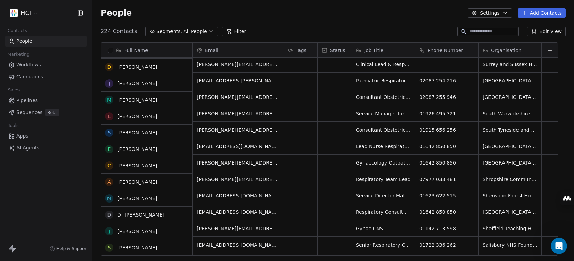
scroll to position [954, 0]
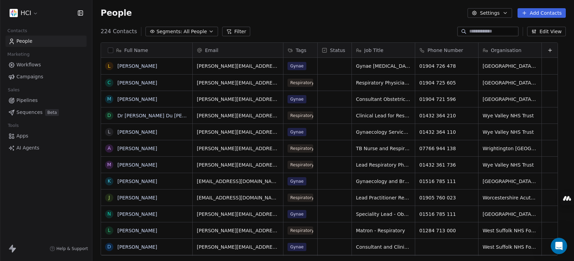
click at [21, 40] on span "People" at bounding box center [24, 41] width 16 height 7
drag, startPoint x: 23, startPoint y: 29, endPoint x: 24, endPoint y: 33, distance: 4.1
click at [23, 30] on span "Contacts" at bounding box center [17, 31] width 26 height 10
click at [35, 40] on link "People" at bounding box center [45, 41] width 81 height 11
click at [446, 49] on span "Organisation" at bounding box center [506, 50] width 30 height 7
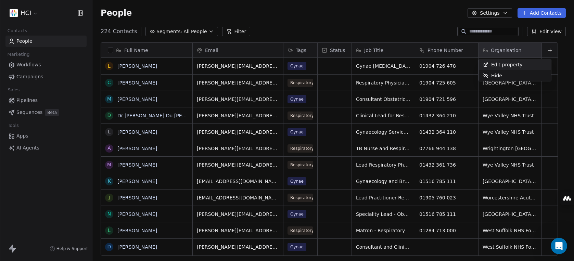
click at [430, 31] on html "HCI Contacts People Marketing Workflows Campaigns Sales Pipelines Sequences Bet…" at bounding box center [287, 130] width 574 height 261
click at [446, 32] on input at bounding box center [493, 31] width 48 height 7
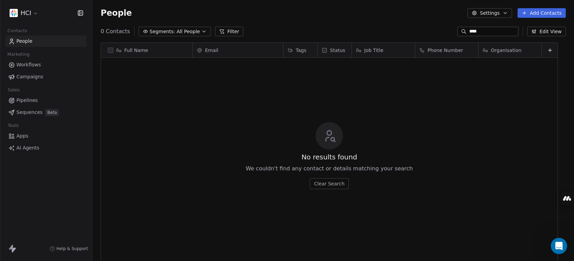
type input "****"
click at [177, 30] on span "All People" at bounding box center [188, 31] width 23 height 7
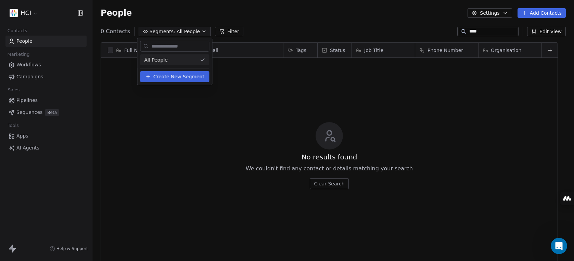
click at [179, 77] on span "Create New Segment" at bounding box center [178, 76] width 51 height 7
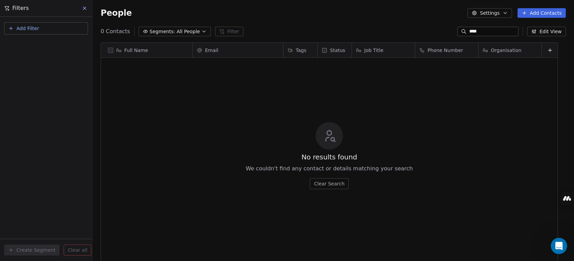
click at [43, 28] on button "Add Filter" at bounding box center [46, 28] width 84 height 12
click at [39, 44] on span "Contact properties" at bounding box center [33, 44] width 44 height 7
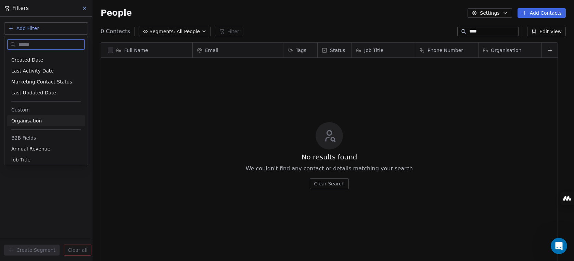
click at [40, 120] on div "Organisation" at bounding box center [45, 120] width 69 height 7
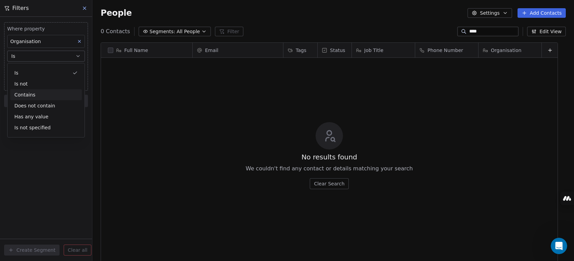
click at [35, 94] on div "Contains" at bounding box center [45, 94] width 71 height 11
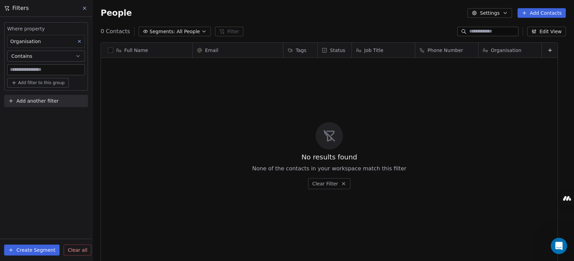
click at [446, 30] on input at bounding box center [493, 31] width 48 height 7
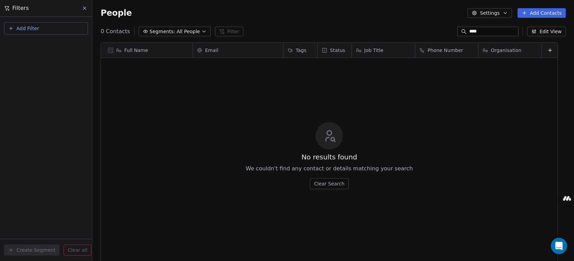
type input "****"
click at [84, 9] on icon at bounding box center [84, 7] width 5 height 5
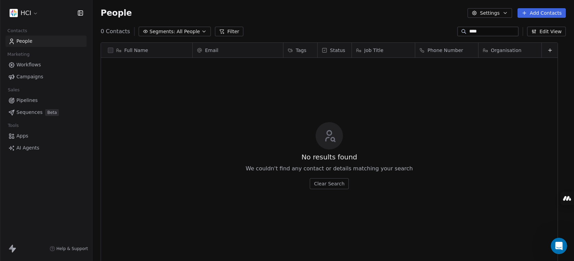
click at [27, 100] on span "Pipelines" at bounding box center [26, 100] width 21 height 7
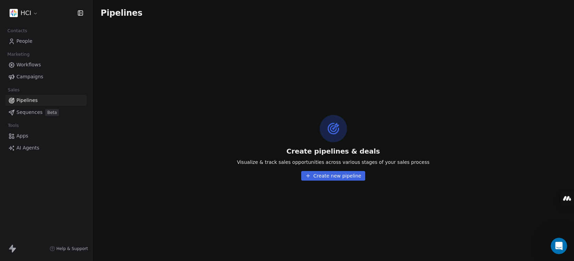
click at [323, 175] on button "Create new pipeline" at bounding box center [333, 176] width 64 height 10
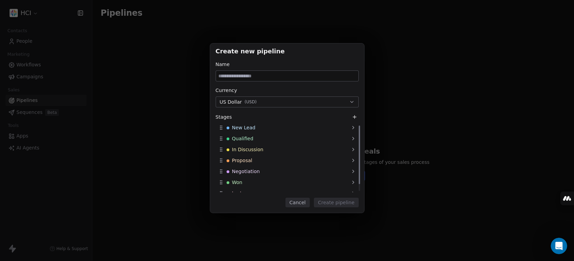
scroll to position [3, 0]
click at [273, 102] on button "US Dollar ( USD )" at bounding box center [287, 101] width 143 height 11
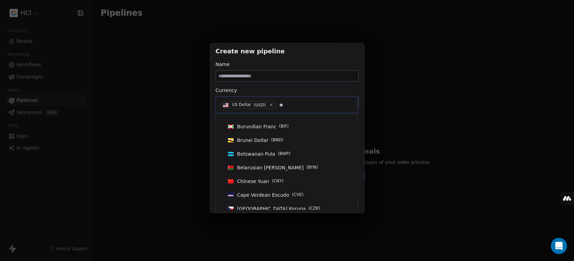
scroll to position [0, 0]
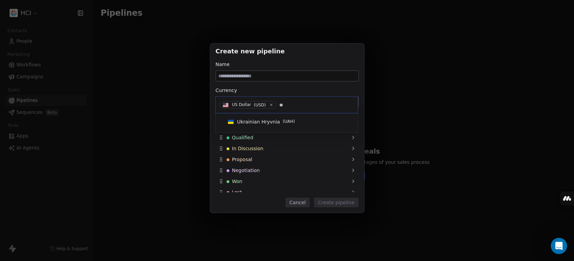
type input "*"
type input "***"
click at [259, 122] on span "British Pound Sterling" at bounding box center [263, 121] width 52 height 7
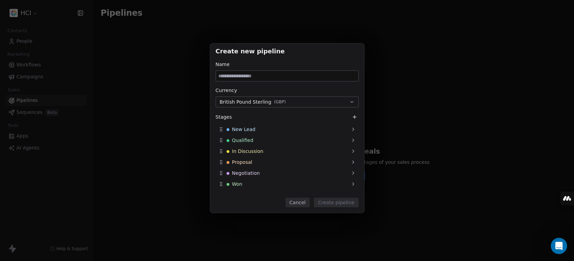
click at [254, 76] on input at bounding box center [287, 76] width 142 height 10
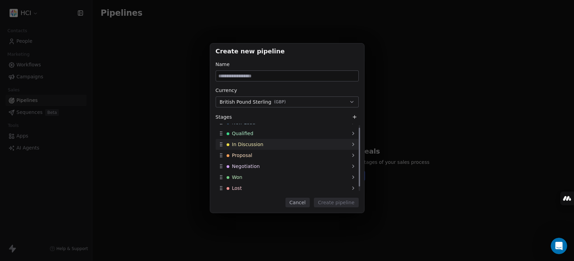
scroll to position [8, 0]
click at [222, 187] on icon at bounding box center [220, 186] width 5 height 5
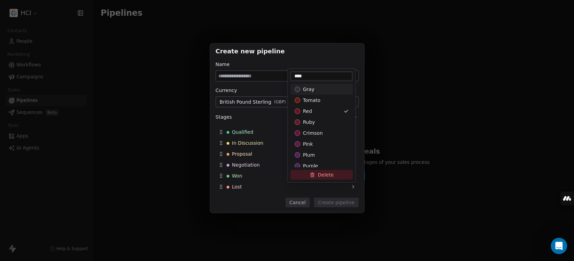
click at [324, 175] on button "Delete" at bounding box center [321, 175] width 62 height 10
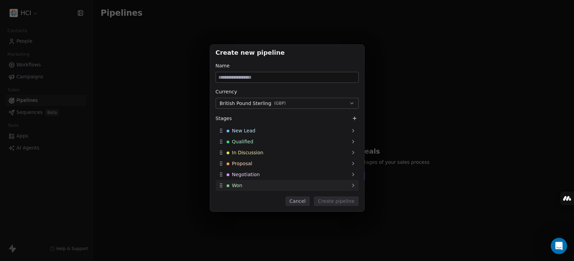
click at [218, 183] on icon at bounding box center [220, 185] width 5 height 5
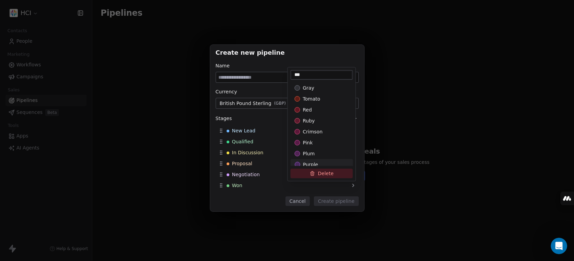
click at [312, 172] on icon at bounding box center [312, 171] width 1 height 1
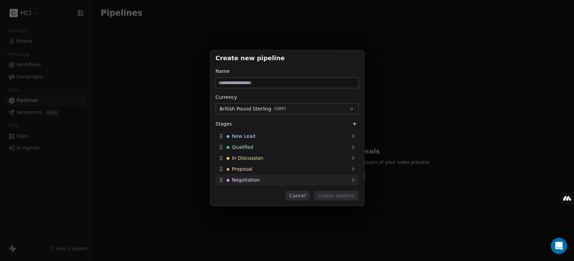
click at [222, 180] on icon at bounding box center [220, 179] width 5 height 5
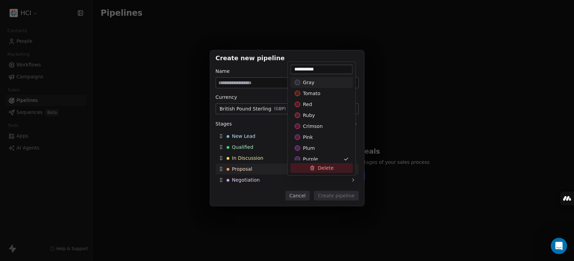
drag, startPoint x: 316, startPoint y: 168, endPoint x: 239, endPoint y: 175, distance: 76.7
click at [315, 168] on button "Delete" at bounding box center [321, 168] width 62 height 10
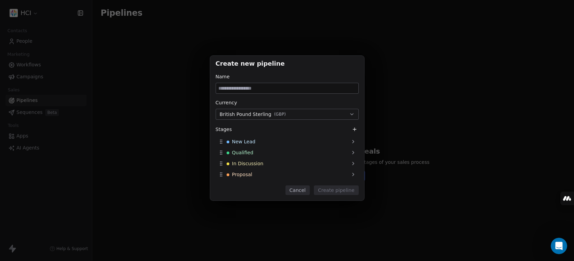
click at [264, 90] on input at bounding box center [287, 88] width 142 height 10
type input "**********"
click at [331, 188] on button "Create pipeline" at bounding box center [336, 190] width 45 height 10
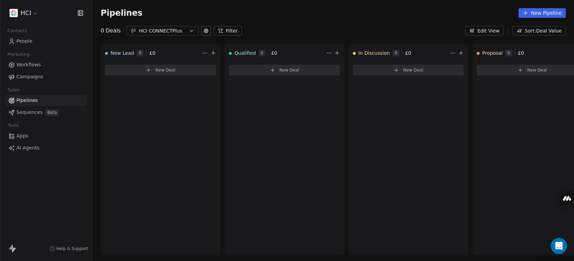
click at [191, 31] on icon "button" at bounding box center [191, 30] width 5 height 5
click at [315, 23] on html "HCI Contacts People Marketing Workflows Campaigns Sales Pipelines Sequences Bet…" at bounding box center [287, 130] width 574 height 261
click at [446, 13] on button "New Pipeline" at bounding box center [541, 13] width 47 height 10
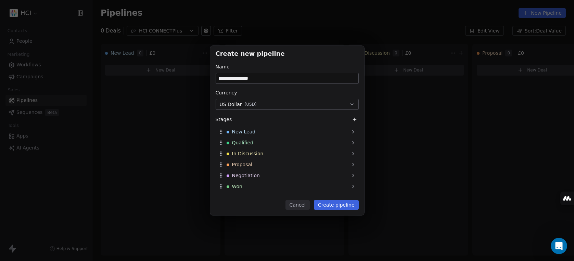
type input "**********"
click at [340, 204] on button "Create pipeline" at bounding box center [336, 205] width 45 height 10
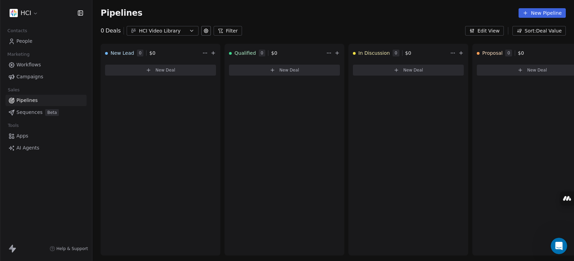
click at [170, 31] on div "HCI Video Library" at bounding box center [162, 30] width 47 height 7
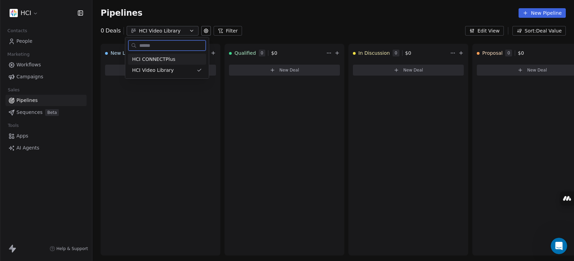
click at [159, 54] on div "HCI CONNECTPlus" at bounding box center [167, 59] width 78 height 11
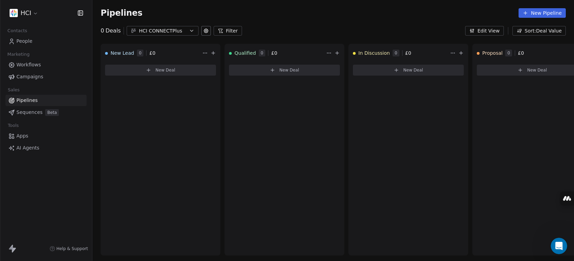
click at [34, 78] on span "Campaigns" at bounding box center [29, 76] width 27 height 7
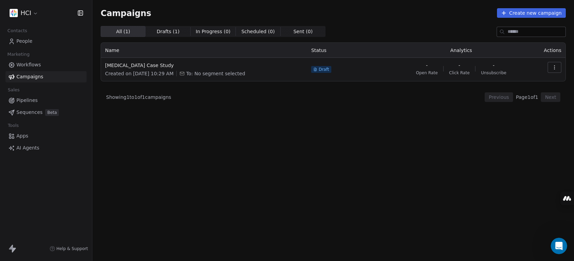
click at [38, 63] on span "Workflows" at bounding box center [28, 64] width 25 height 7
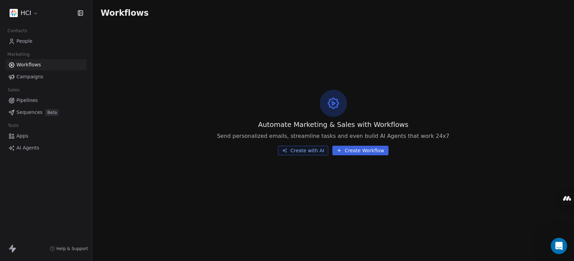
click at [303, 151] on button "Create with AI" at bounding box center [303, 151] width 50 height 10
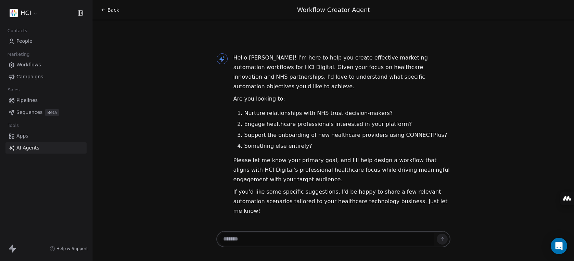
click at [292, 239] on textarea at bounding box center [326, 239] width 214 height 13
type textarea "**********"
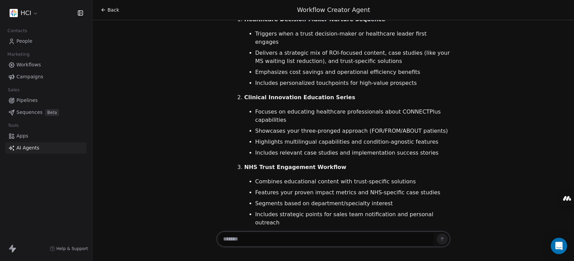
scroll to position [311, 0]
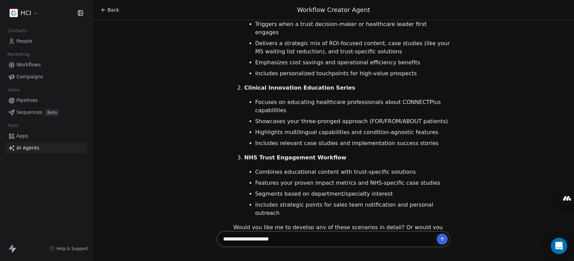
type textarea "**********"
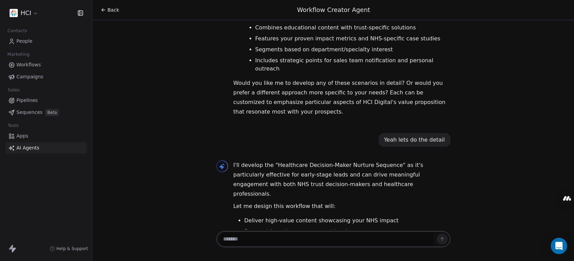
scroll to position [457, 0]
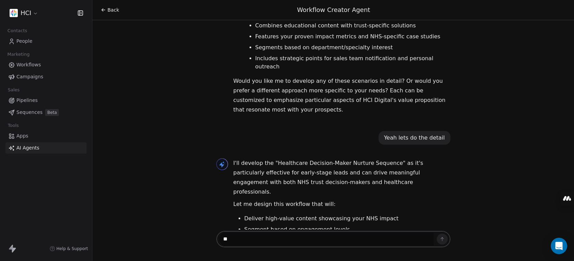
type textarea "**"
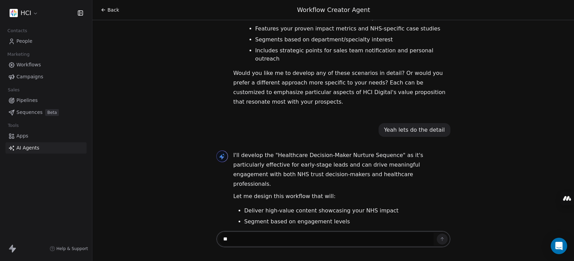
scroll to position [469, 0]
